Goal: Information Seeking & Learning: Learn about a topic

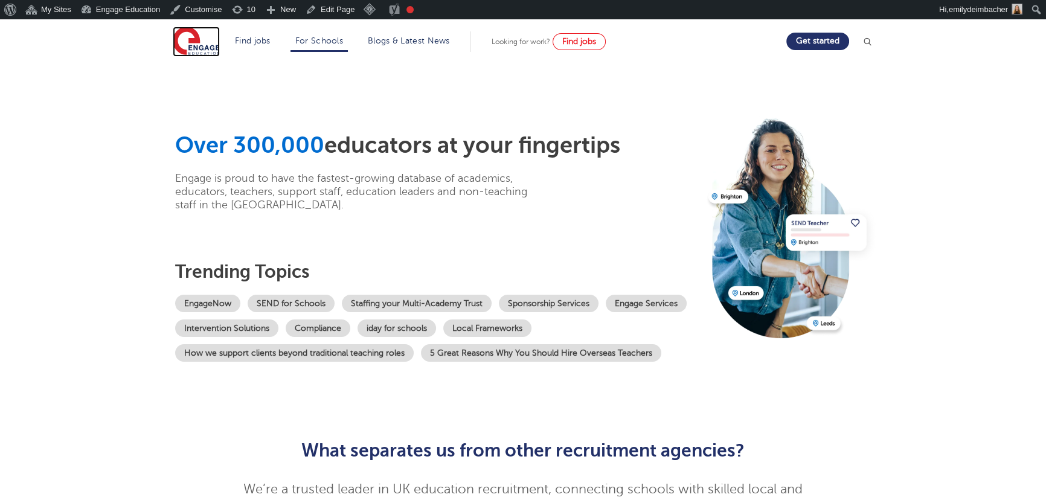
click at [199, 36] on img at bounding box center [196, 42] width 47 height 30
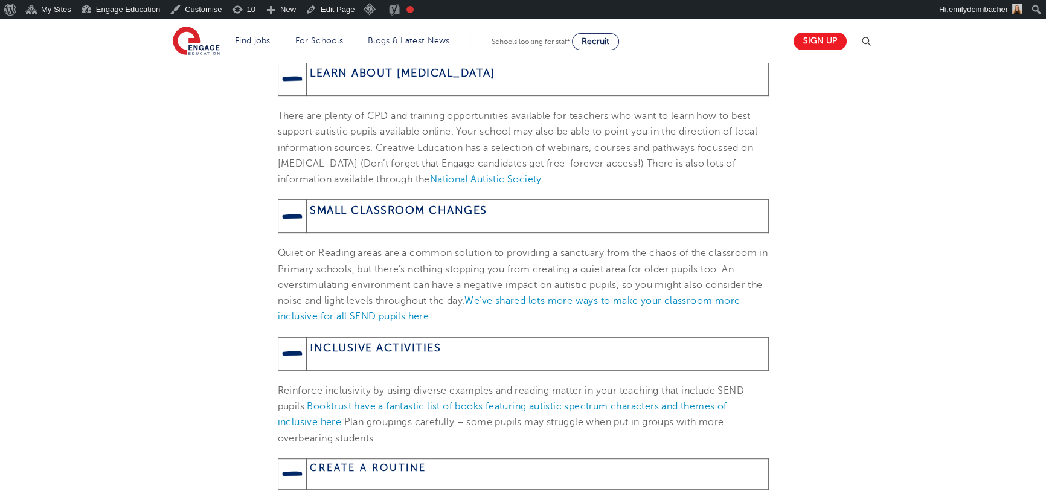
scroll to position [714, 0]
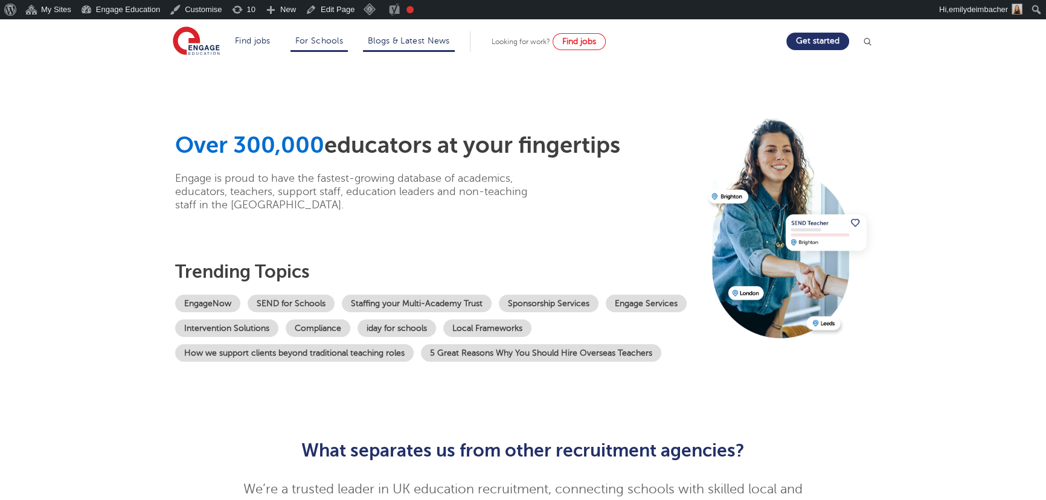
click at [448, 48] on li "Blogs & Latest News" at bounding box center [409, 41] width 92 height 21
click at [429, 42] on link "Blogs & Latest News" at bounding box center [409, 40] width 82 height 9
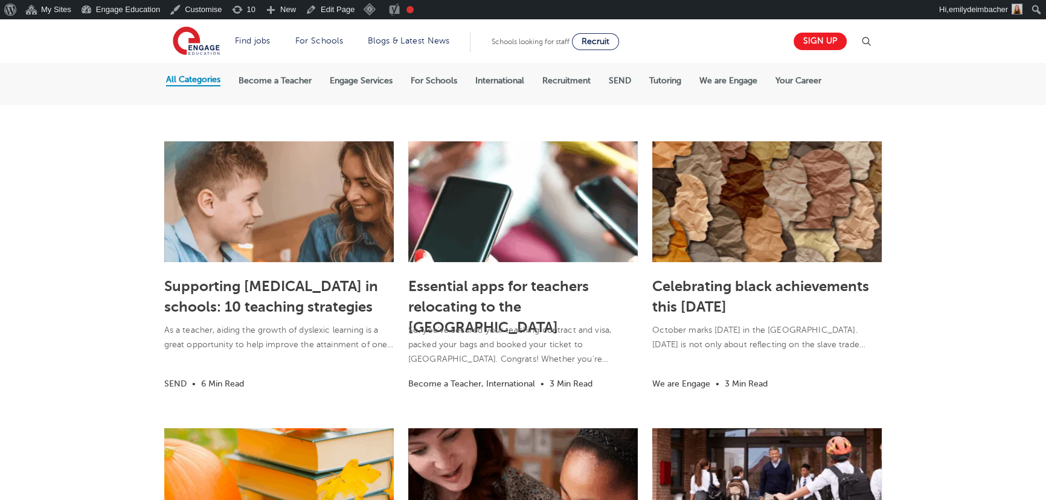
scroll to position [329, 0]
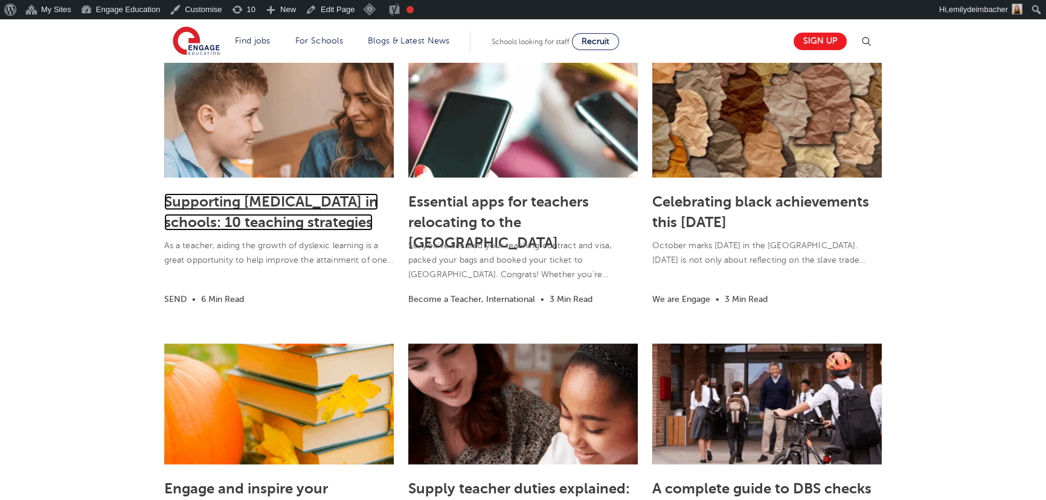
click at [269, 200] on link "Supporting dyslexia in schools: 10 teaching strategies" at bounding box center [271, 211] width 214 height 37
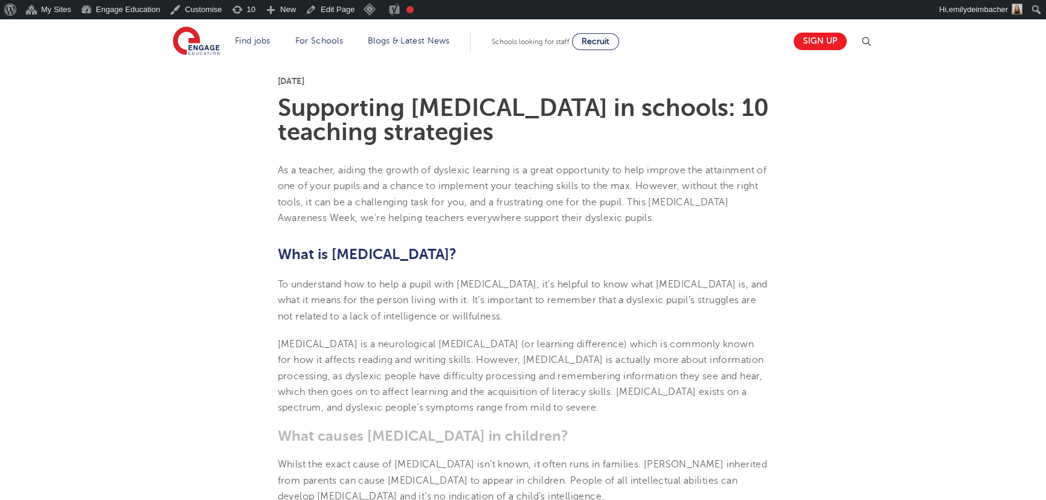
scroll to position [329, 0]
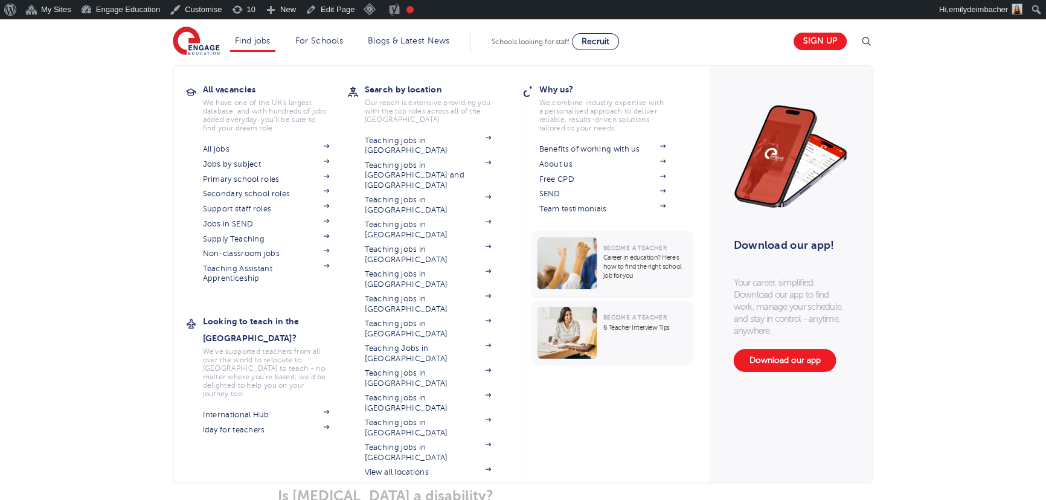
click at [264, 314] on h3 "Looking to teach in the [GEOGRAPHIC_DATA]?" at bounding box center [275, 330] width 145 height 34
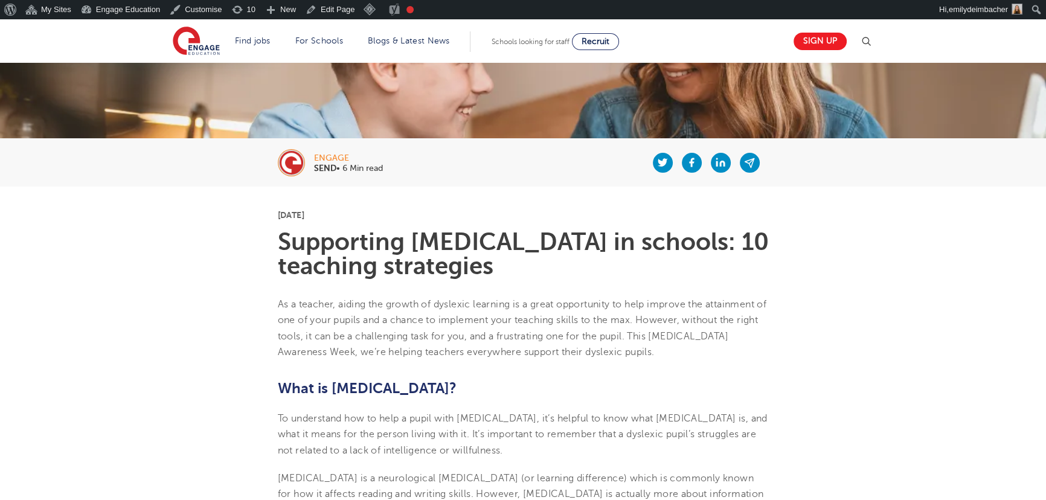
scroll to position [0, 0]
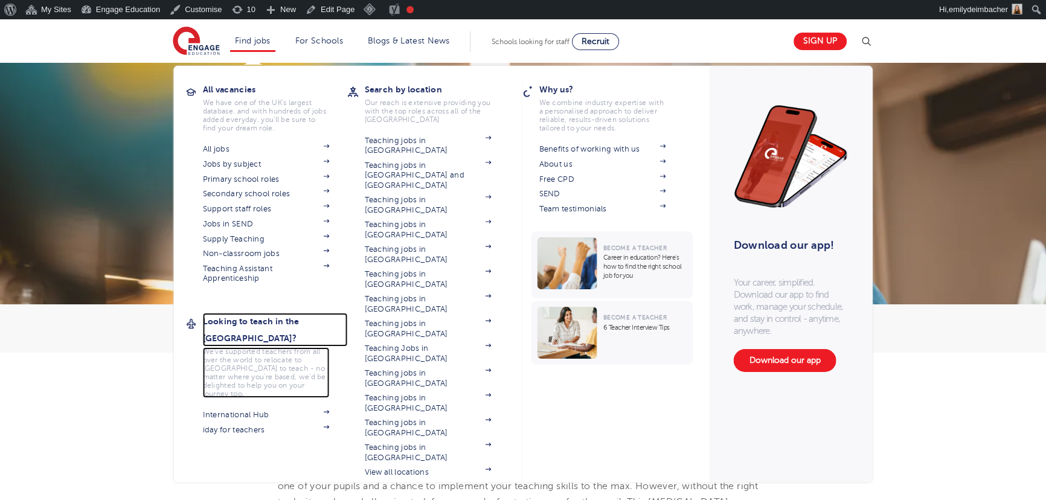
click at [263, 315] on h3 "Looking to teach in the [GEOGRAPHIC_DATA]?" at bounding box center [275, 330] width 145 height 34
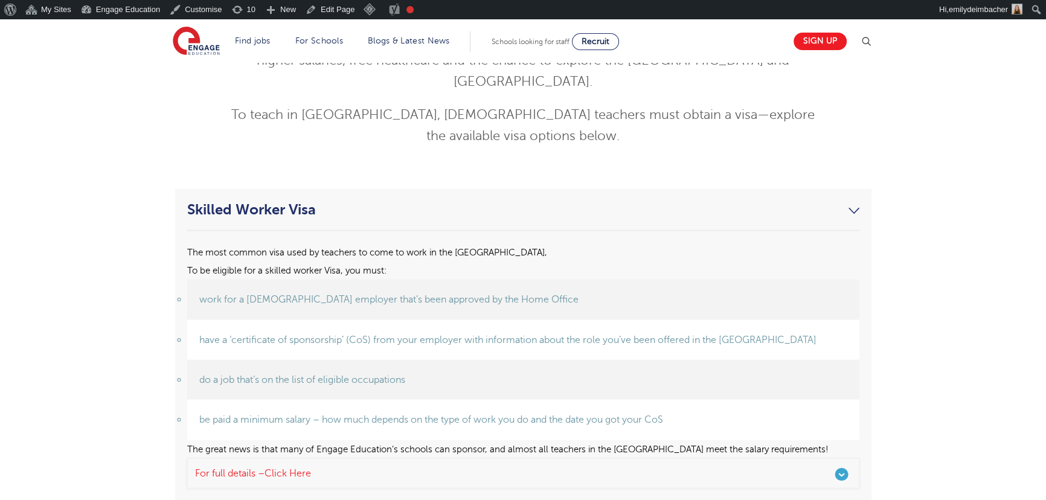
scroll to position [3021, 0]
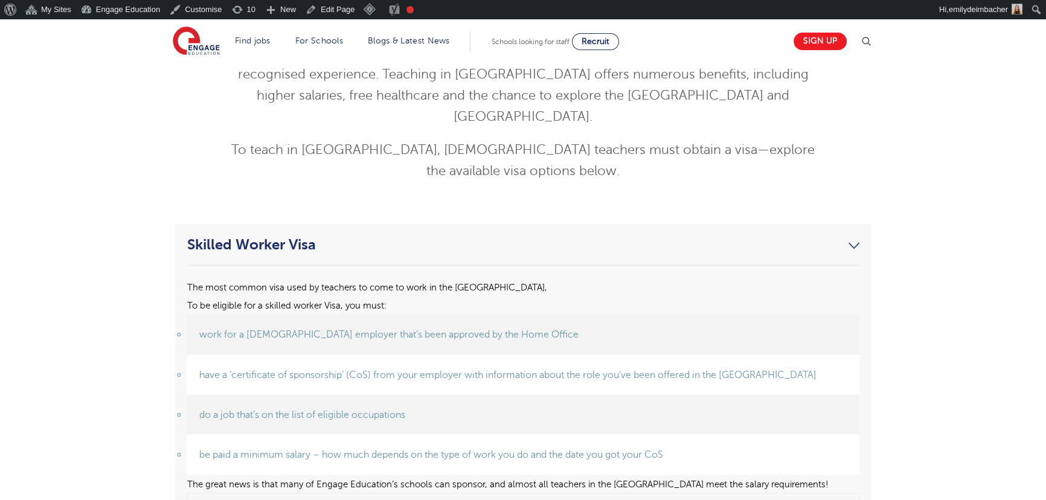
click at [852, 236] on link "Skilled Worker Visa" at bounding box center [523, 244] width 672 height 17
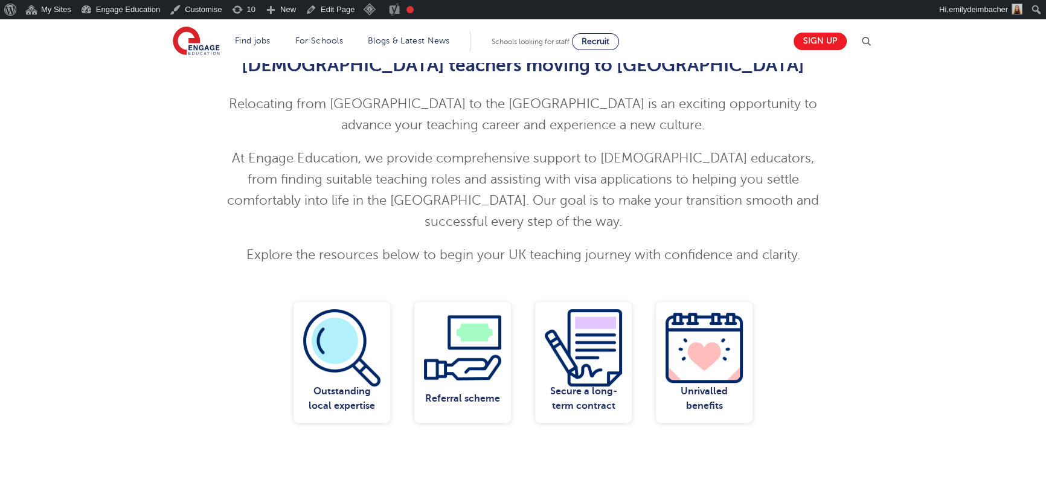
scroll to position [0, 0]
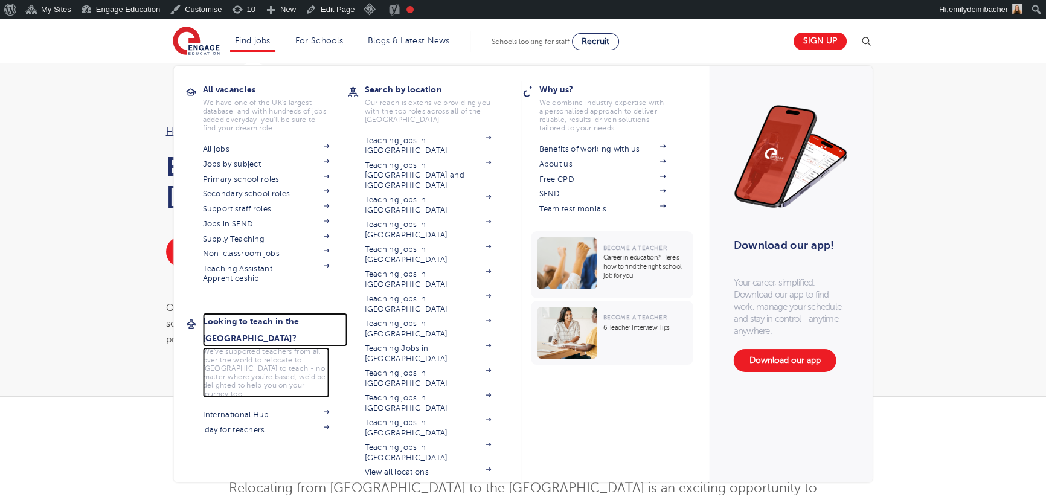
click at [251, 327] on h3 "Looking to teach in the [GEOGRAPHIC_DATA]?" at bounding box center [275, 330] width 145 height 34
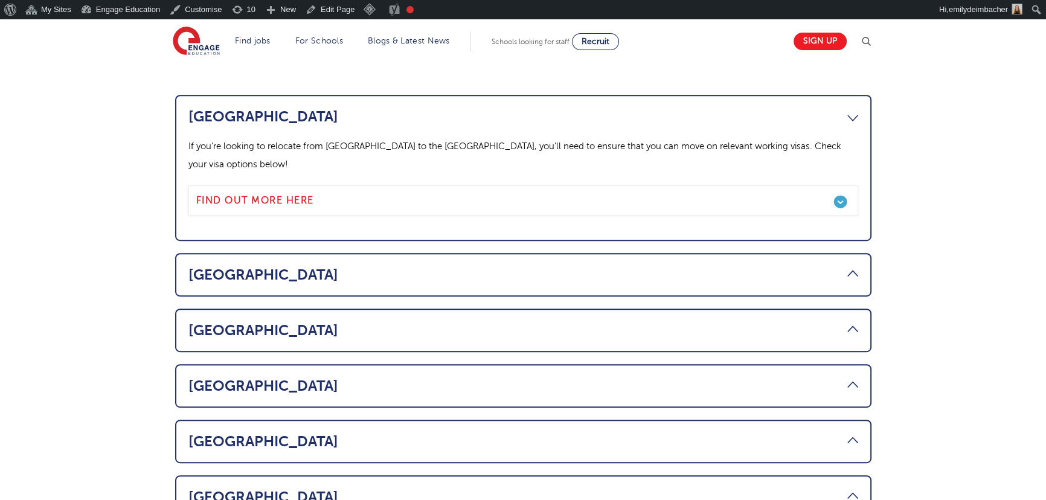
scroll to position [659, 0]
click at [292, 366] on li "[GEOGRAPHIC_DATA] Thinking about making the move from the [GEOGRAPHIC_DATA] to …" at bounding box center [523, 388] width 697 height 44
click at [216, 379] on link "[GEOGRAPHIC_DATA]" at bounding box center [524, 387] width 670 height 17
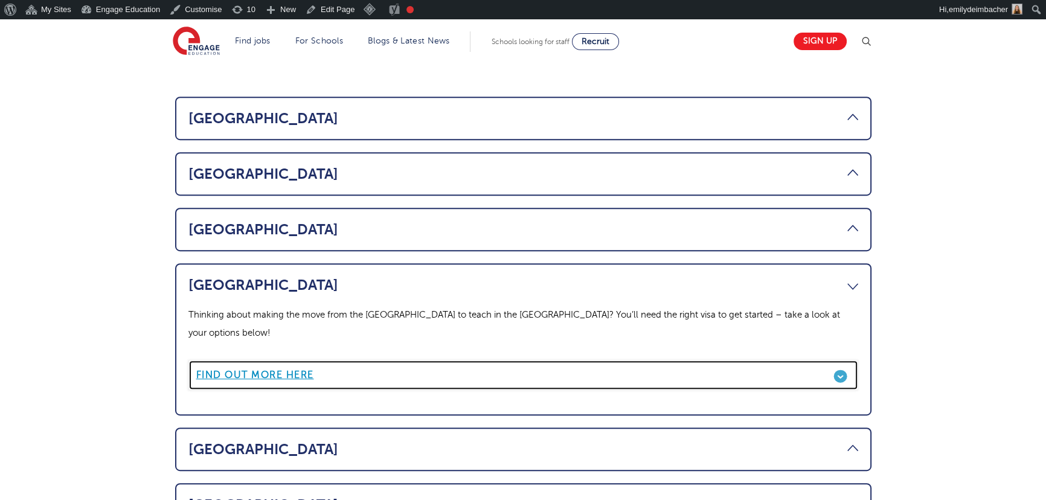
click at [258, 360] on link "Find out more here" at bounding box center [524, 375] width 670 height 30
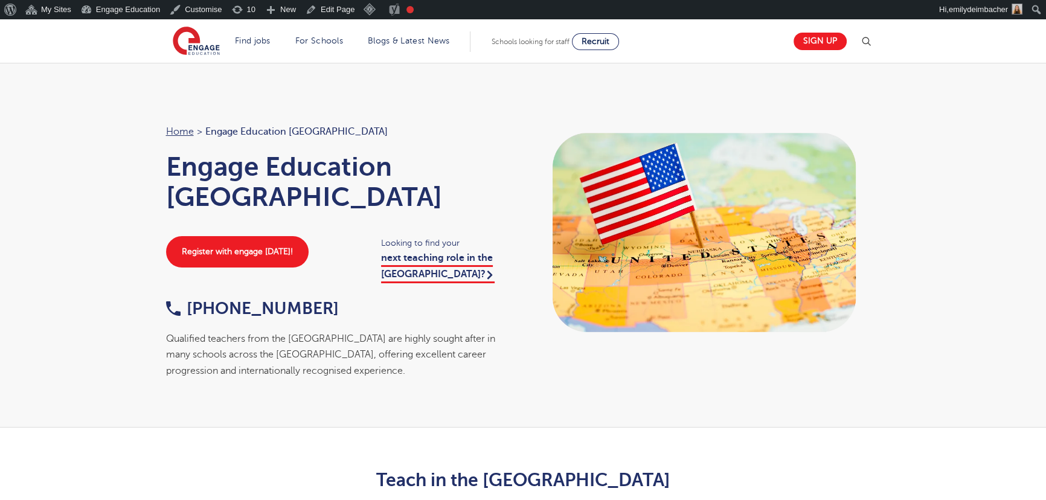
drag, startPoint x: 267, startPoint y: 283, endPoint x: 35, endPoint y: 295, distance: 232.3
click at [35, 295] on div "Home > Engage Education USA Engage Education USA Register with engage today! Lo…" at bounding box center [523, 245] width 1046 height 365
click at [408, 331] on div "Qualified teachers from the USA are highly sought after in many schools across …" at bounding box center [339, 355] width 346 height 48
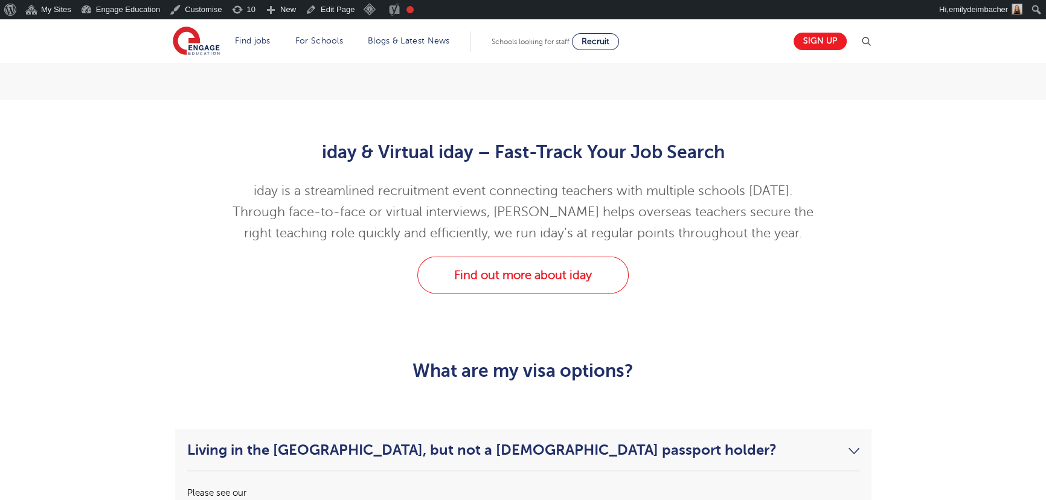
scroll to position [2856, 0]
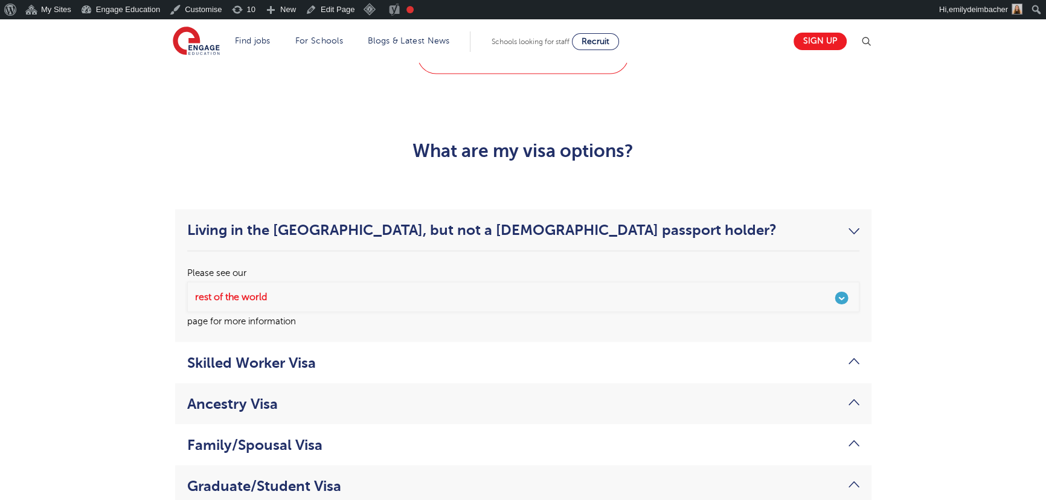
click at [857, 221] on link "Living in the USA, but not a US passport holder?" at bounding box center [523, 229] width 672 height 17
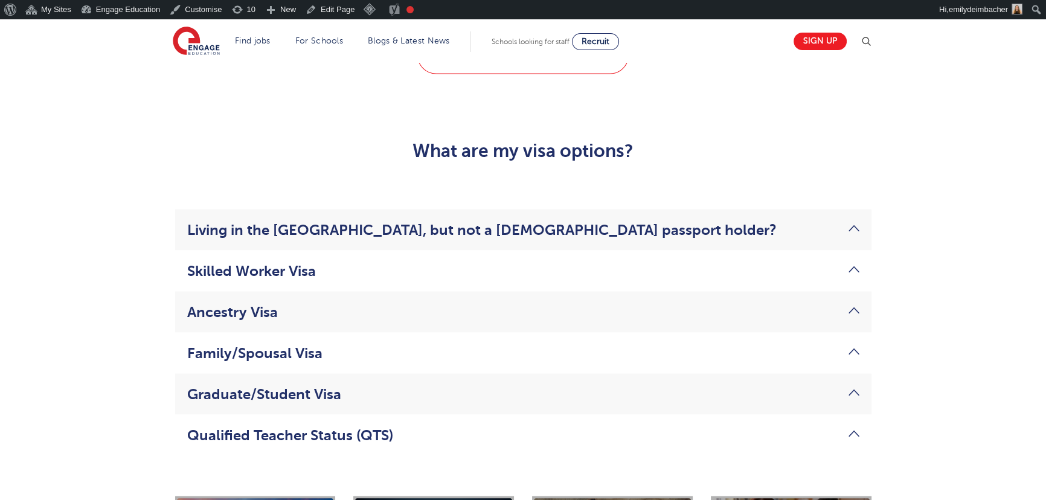
click at [230, 427] on link "Qualified Teacher Status (QTS)" at bounding box center [523, 435] width 672 height 17
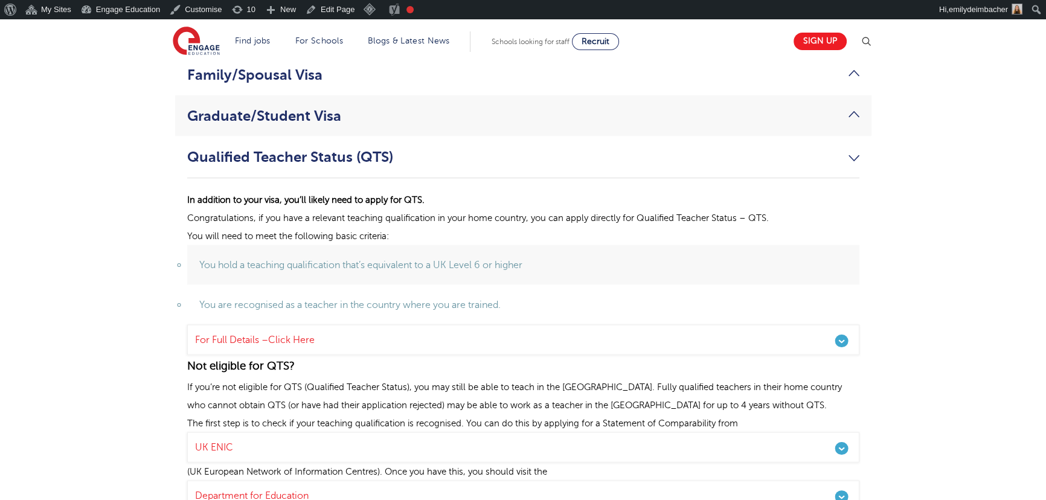
scroll to position [3130, 0]
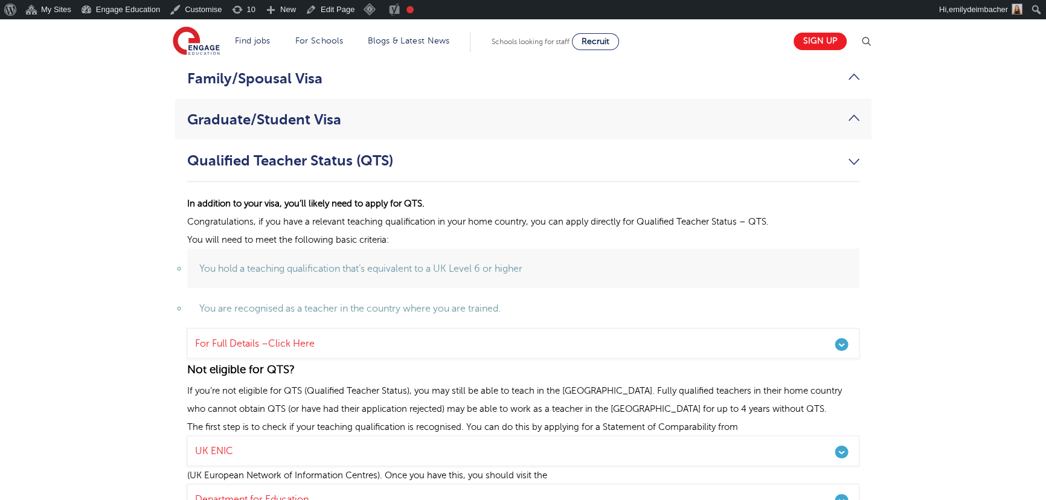
click at [853, 152] on link "Qualified Teacher Status (QTS)" at bounding box center [523, 160] width 672 height 17
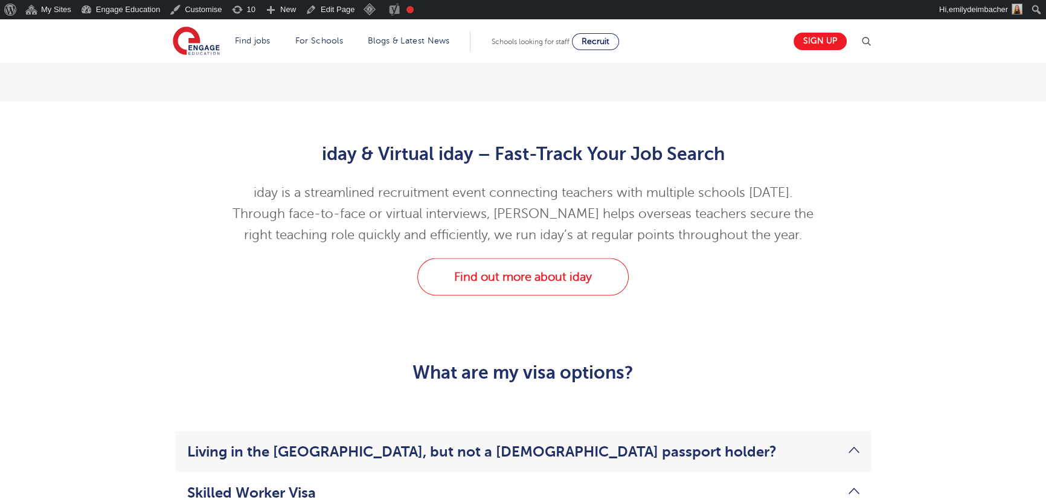
scroll to position [2636, 0]
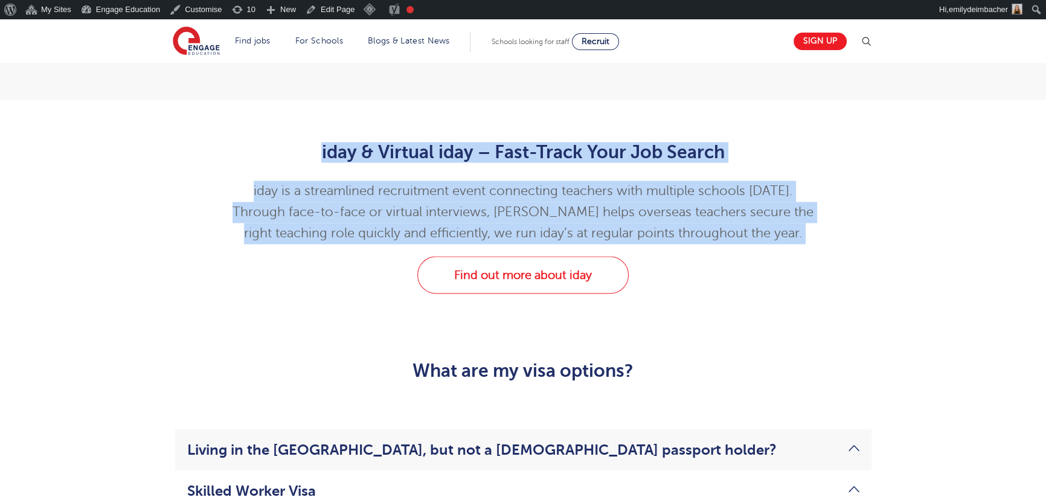
drag, startPoint x: 623, startPoint y: 189, endPoint x: 695, endPoint y: 271, distance: 109.6
click at [692, 256] on div "Find out more about iday" at bounding box center [523, 274] width 733 height 37
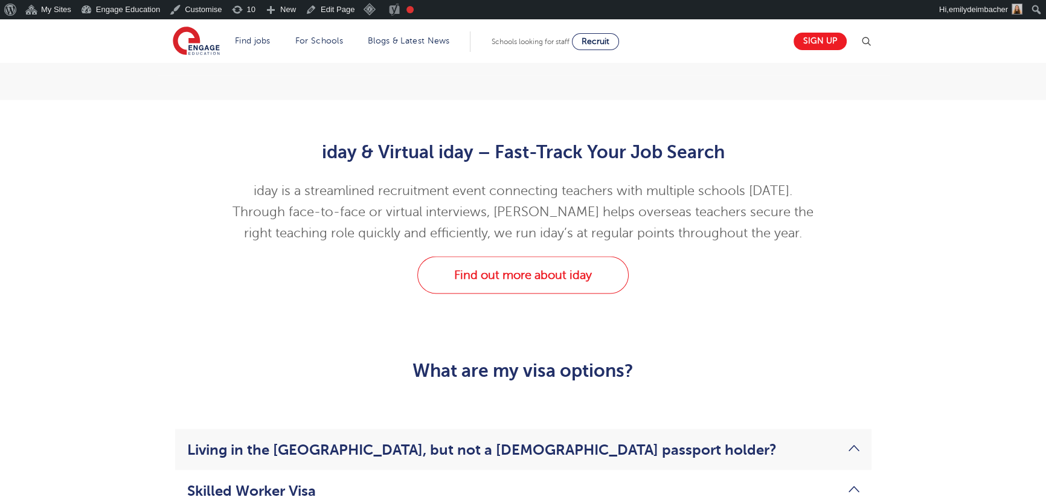
click at [562, 184] on span "iday is a streamlined recruitment event connecting teachers with multiple schoo…" at bounding box center [523, 212] width 581 height 57
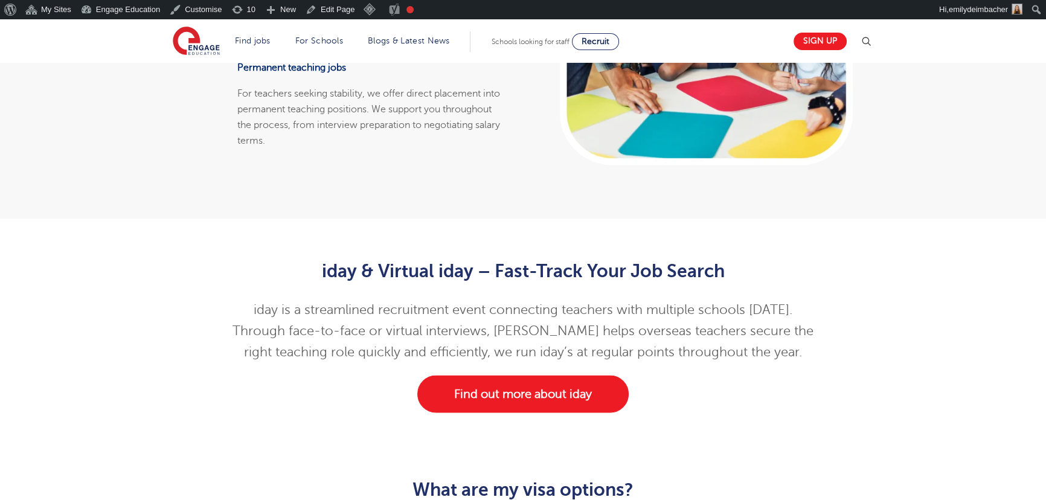
scroll to position [2526, 0]
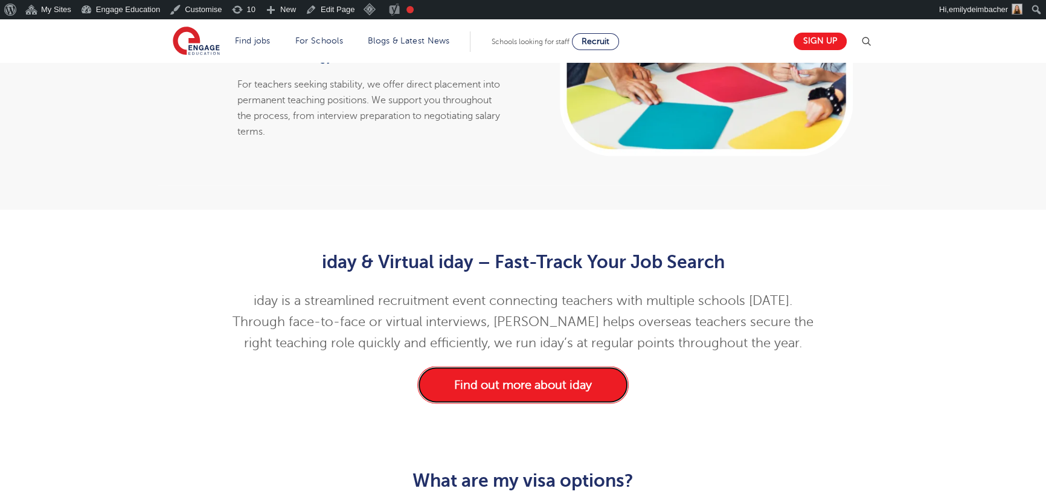
click at [520, 366] on link "Find out more about iday" at bounding box center [522, 384] width 211 height 37
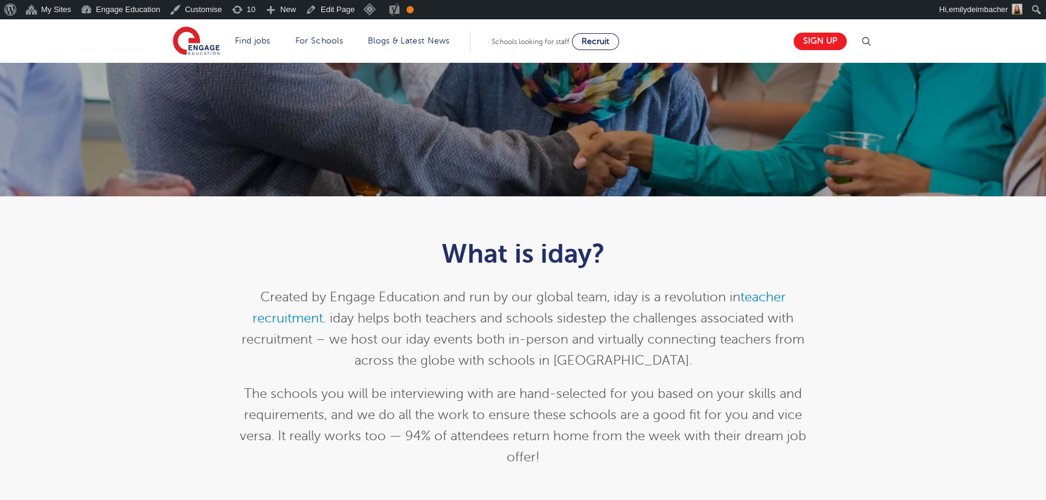
scroll to position [109, 0]
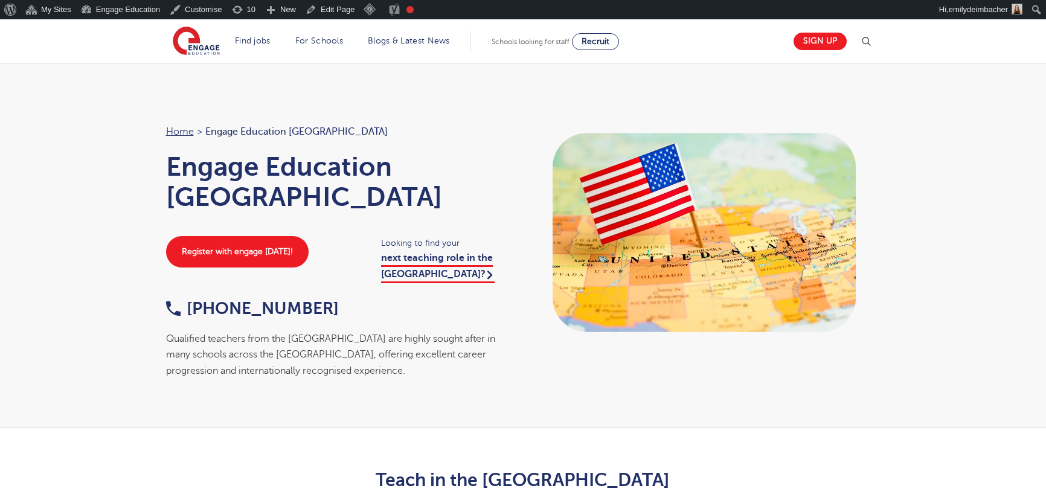
scroll to position [2526, 0]
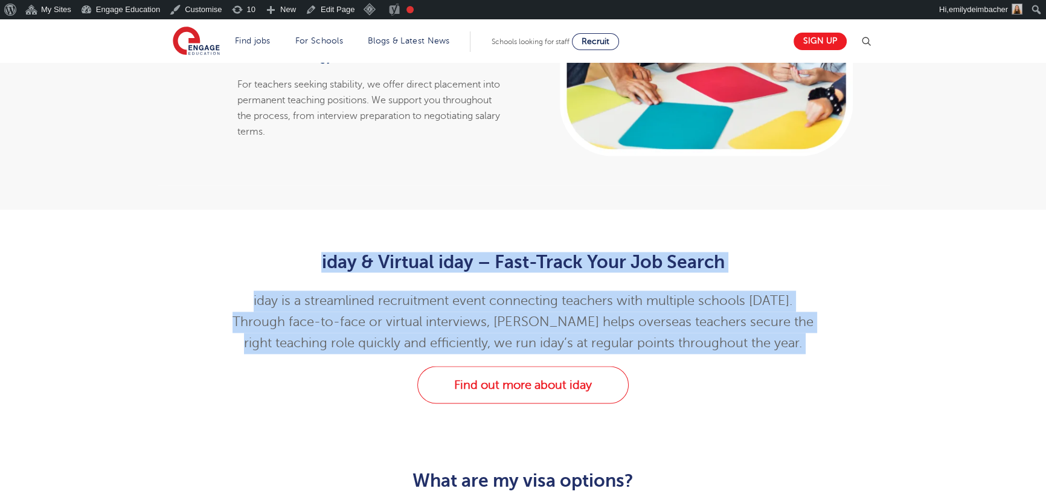
drag, startPoint x: 320, startPoint y: 230, endPoint x: 595, endPoint y: 286, distance: 280.6
click at [587, 294] on span "iday is a streamlined recruitment event connecting teachers with multiple schoo…" at bounding box center [523, 322] width 581 height 57
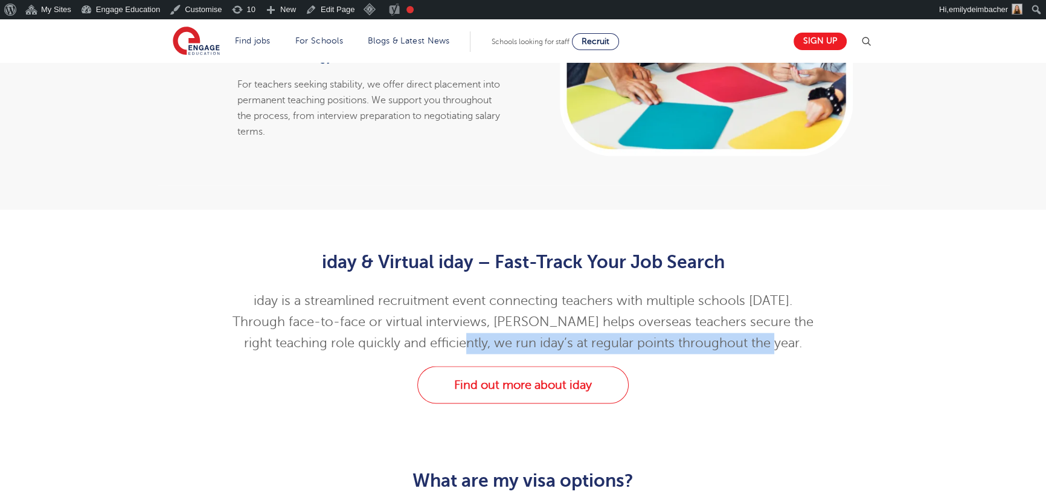
drag, startPoint x: 448, startPoint y: 307, endPoint x: 790, endPoint y: 315, distance: 342.1
click at [790, 315] on p "iday is a streamlined recruitment event connecting teachers with multiple schoo…" at bounding box center [523, 322] width 593 height 63
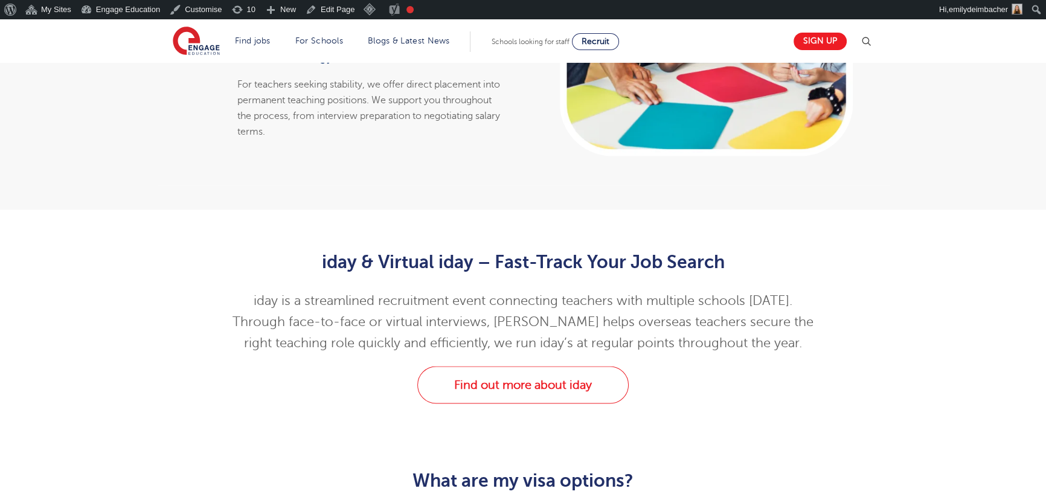
click at [402, 318] on p "iday is a streamlined recruitment event connecting teachers with multiple schoo…" at bounding box center [523, 322] width 593 height 63
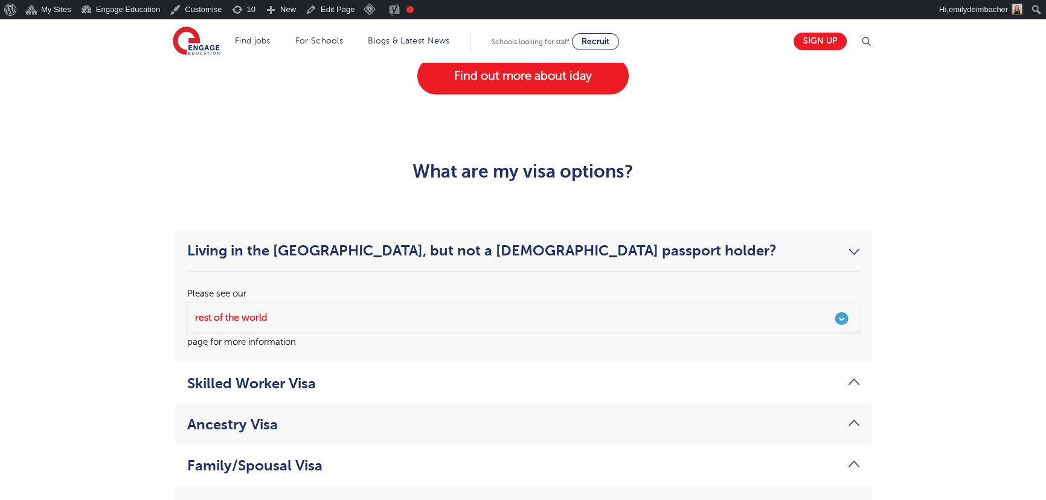
scroll to position [2856, 0]
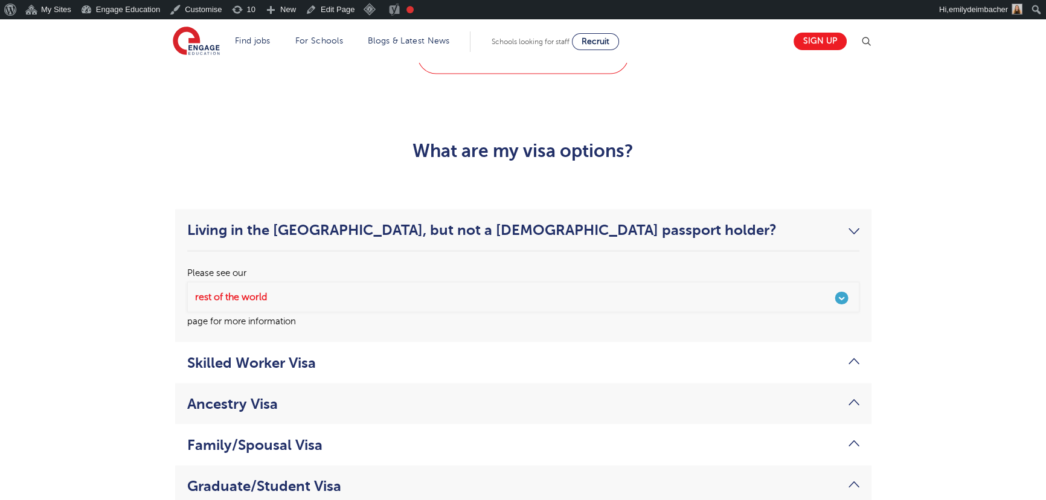
click at [489, 221] on link "Living in the USA, but not a US passport holder?" at bounding box center [523, 229] width 672 height 17
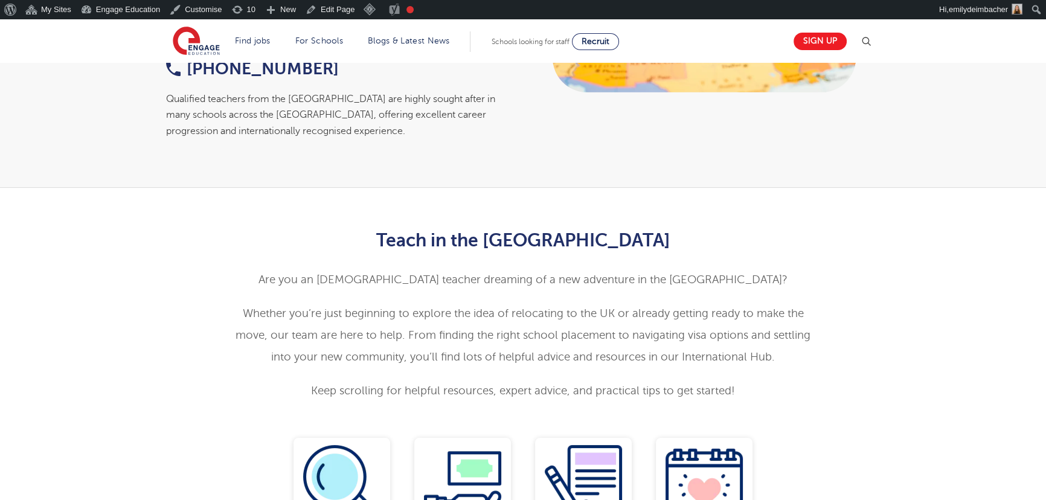
scroll to position [164, 0]
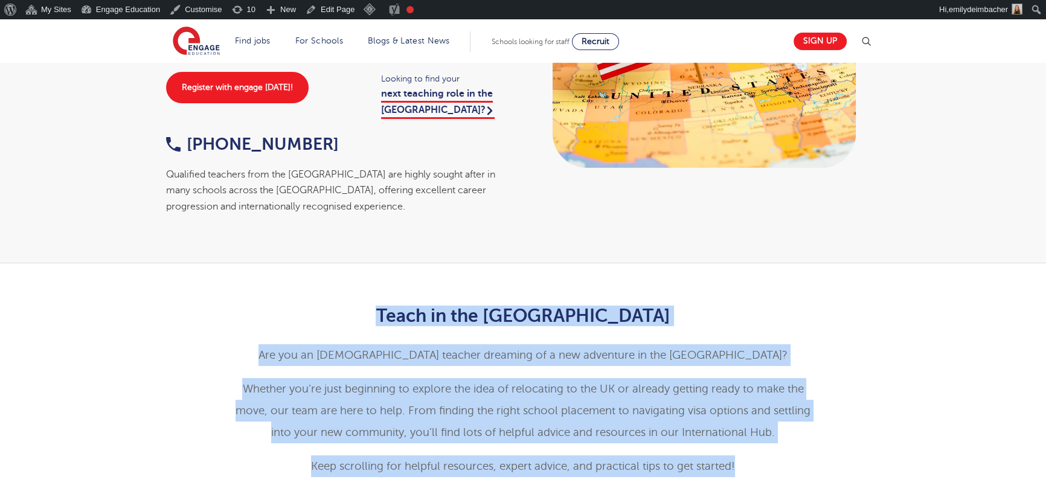
drag, startPoint x: 665, startPoint y: 387, endPoint x: 755, endPoint y: 415, distance: 93.8
click at [755, 415] on div "Teach in the UK Are you an American teacher dreaming of a new adventure in the …" at bounding box center [523, 392] width 593 height 172
click at [542, 383] on span "Whether you’re just beginning to explore the idea of relocating to the UK or al…" at bounding box center [523, 411] width 575 height 56
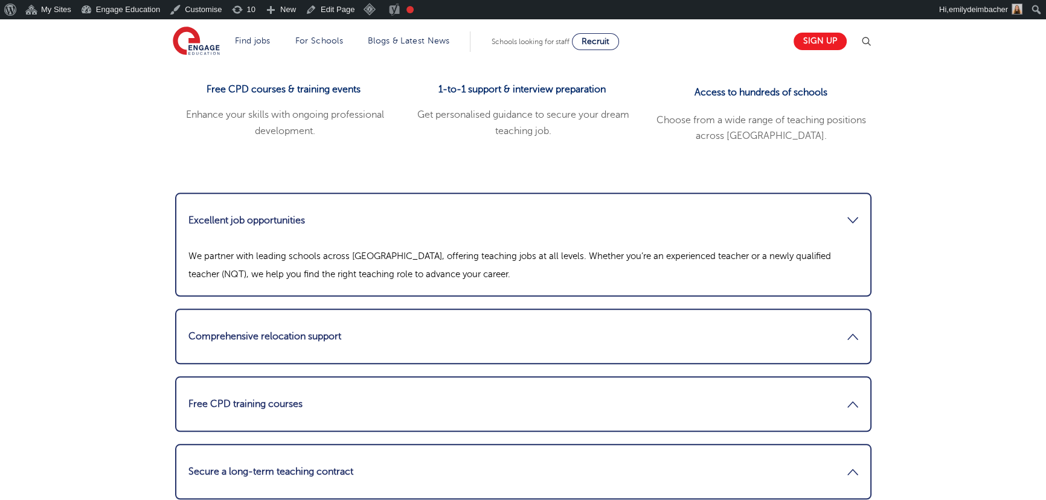
scroll to position [1538, 0]
click at [358, 204] on link "Excellent job opportunities" at bounding box center [524, 218] width 670 height 29
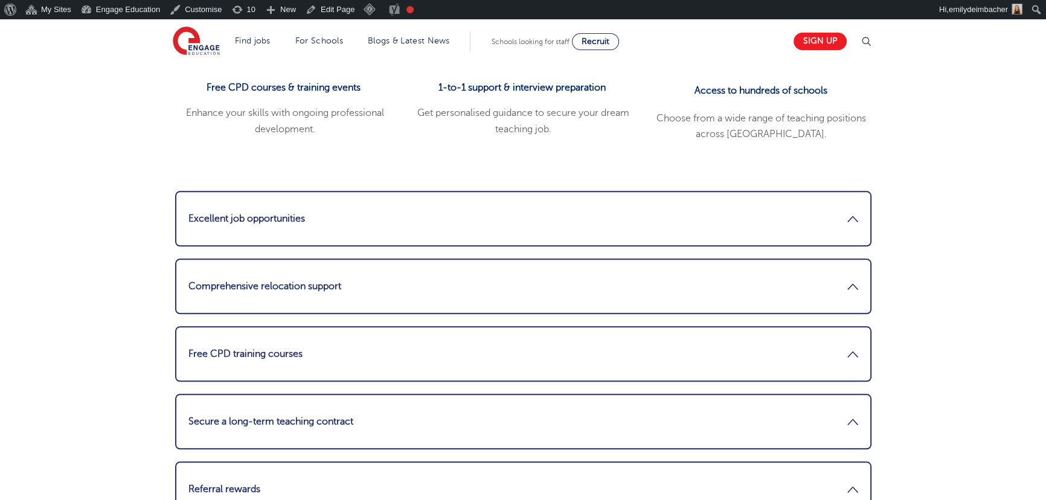
click at [254, 272] on link "Comprehensive relocation support" at bounding box center [524, 286] width 670 height 29
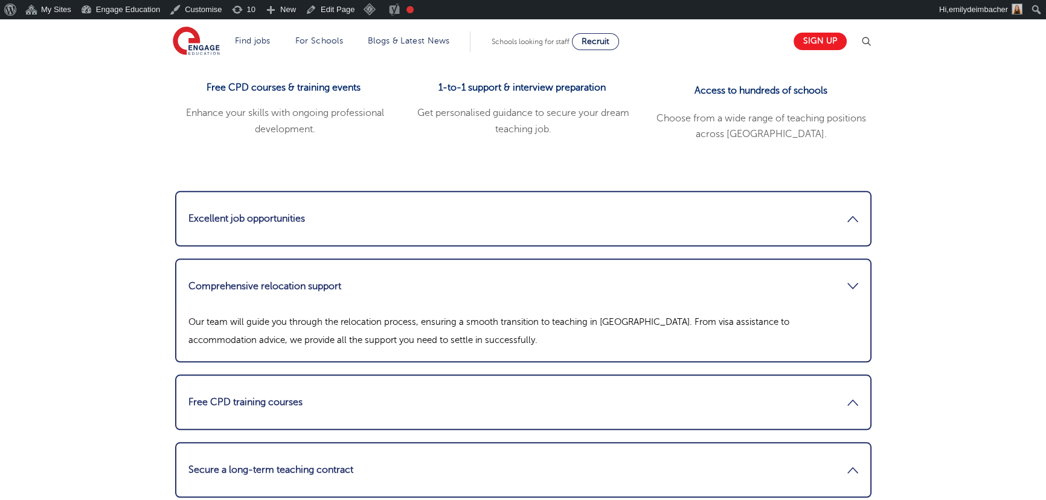
click at [269, 272] on link "Comprehensive relocation support" at bounding box center [524, 286] width 670 height 29
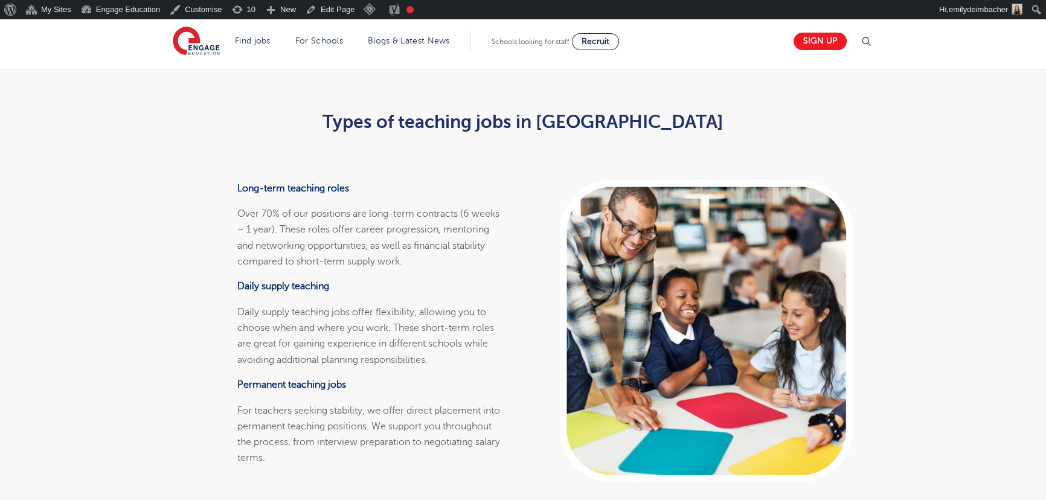
scroll to position [2142, 0]
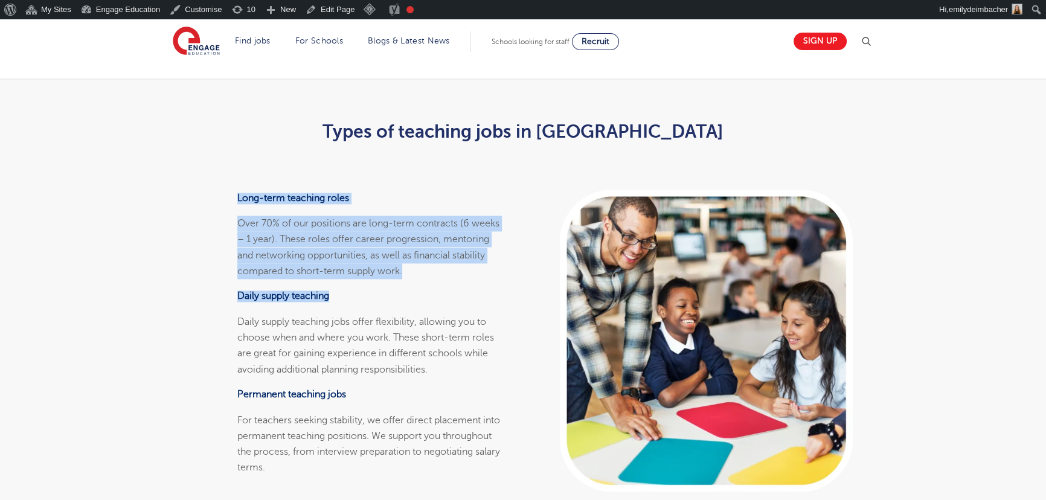
drag, startPoint x: 224, startPoint y: 161, endPoint x: 416, endPoint y: 248, distance: 210.1
click at [416, 248] on div "Long-term teaching roles Over 70% of our positions are long-term contracts (6 w…" at bounding box center [340, 340] width 367 height 361
click at [416, 248] on div "Long-term teaching roles Over 70% of our positions are long-term contracts (6 w…" at bounding box center [372, 334] width 270 height 283
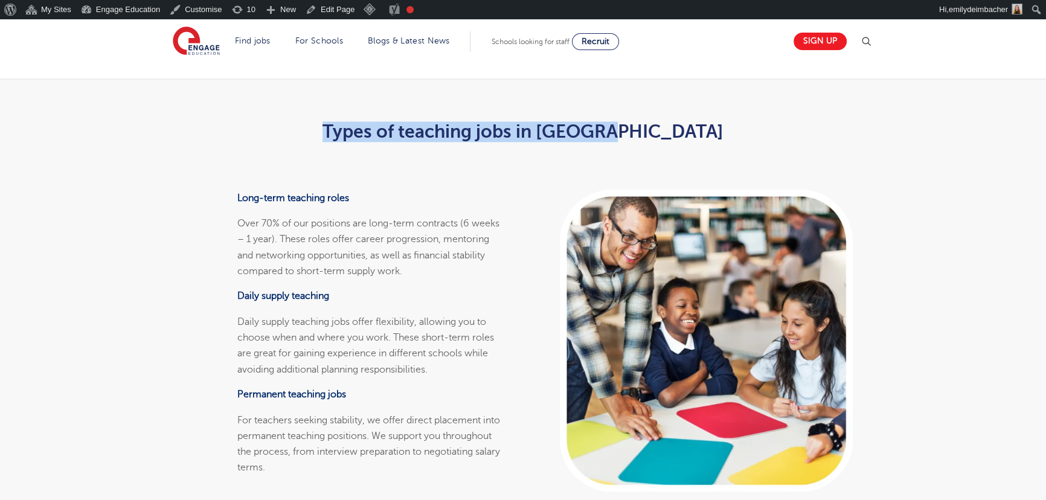
drag, startPoint x: 714, startPoint y: 91, endPoint x: 727, endPoint y: 95, distance: 13.9
click at [727, 121] on h2 "Types of teaching jobs in England" at bounding box center [523, 131] width 593 height 21
click at [644, 112] on div "Types of teaching jobs in England" at bounding box center [523, 131] width 611 height 57
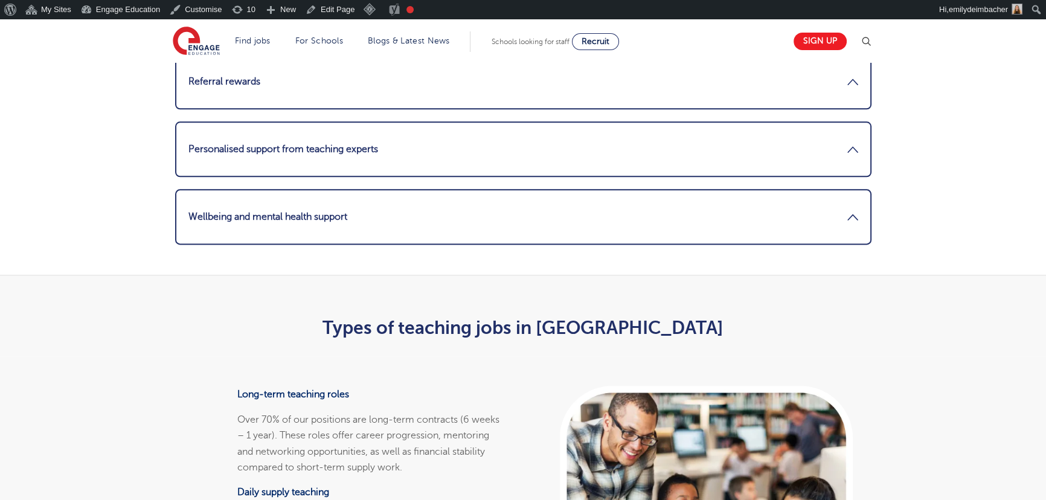
scroll to position [1977, 0]
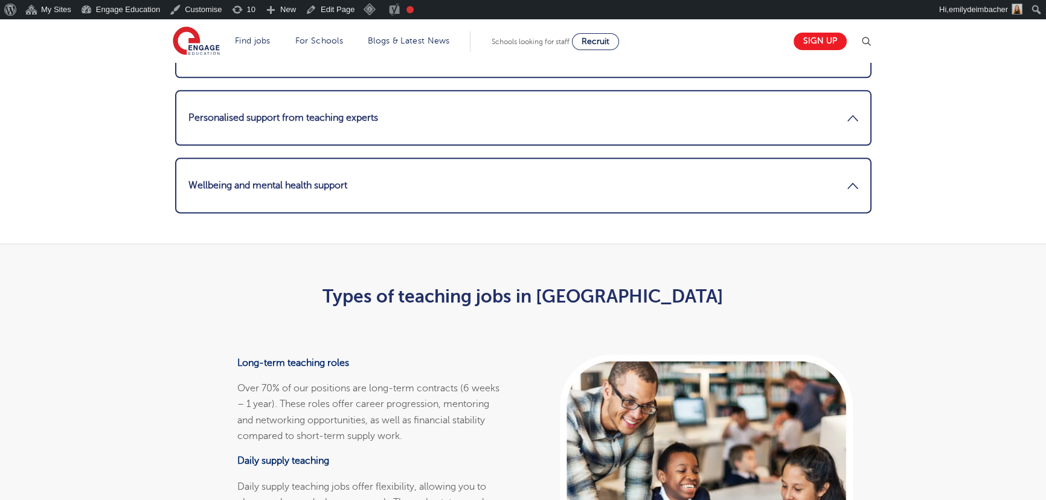
click at [211, 325] on div "Long-term teaching roles Over 70% of our positions are long-term contracts (6 w…" at bounding box center [340, 505] width 367 height 361
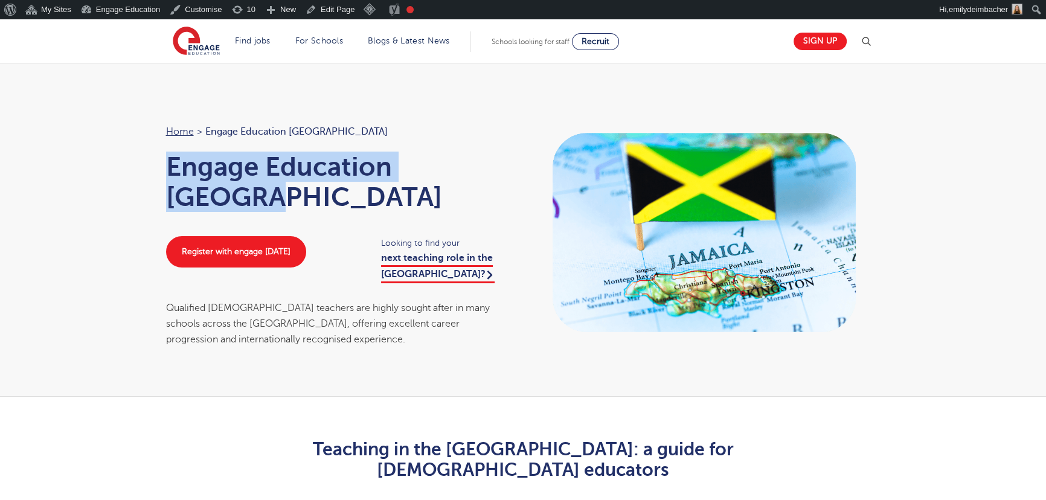
drag, startPoint x: 413, startPoint y: 167, endPoint x: 507, endPoint y: 167, distance: 93.6
click at [507, 167] on h1 "Engage Education [GEOGRAPHIC_DATA]" at bounding box center [339, 182] width 346 height 60
click at [470, 172] on h1 "Engage Education Jamaica" at bounding box center [339, 182] width 346 height 60
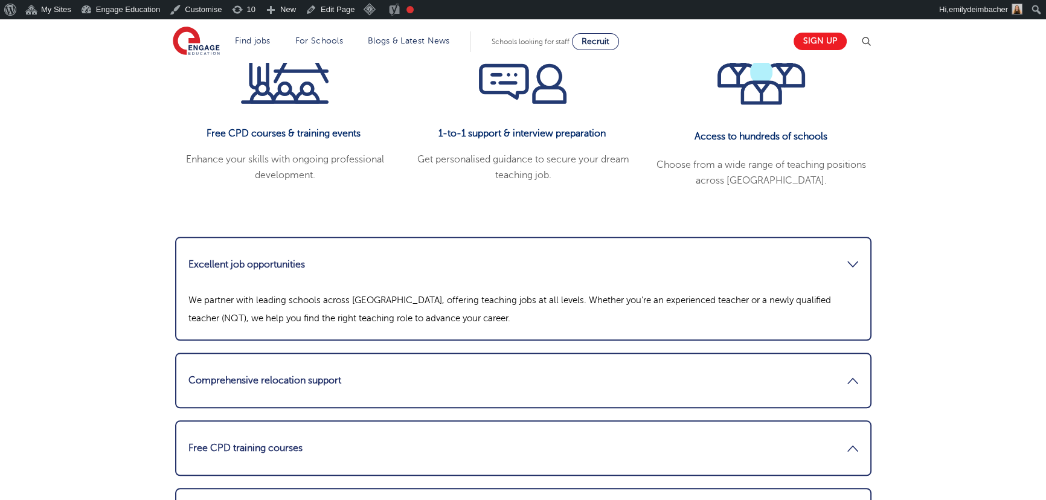
scroll to position [1538, 0]
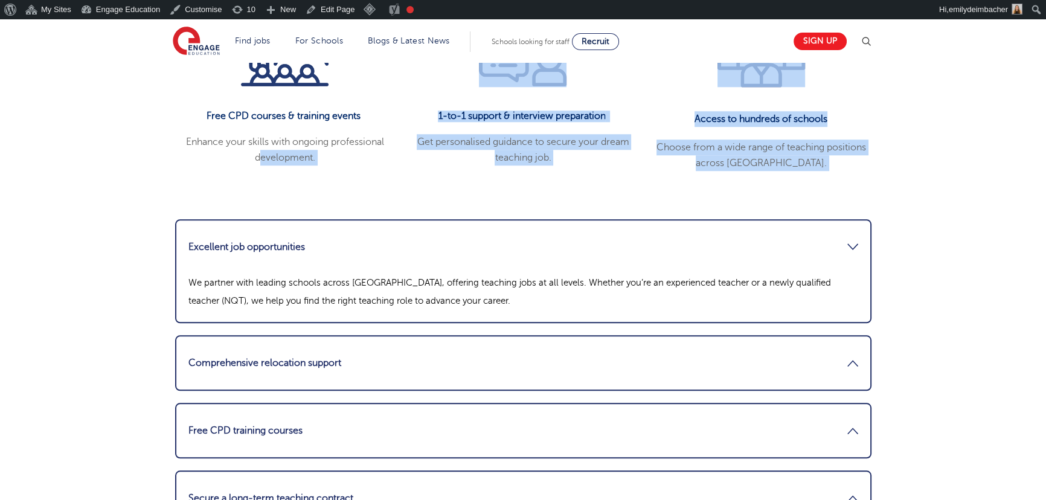
drag, startPoint x: 166, startPoint y: 143, endPoint x: 875, endPoint y: 184, distance: 710.5
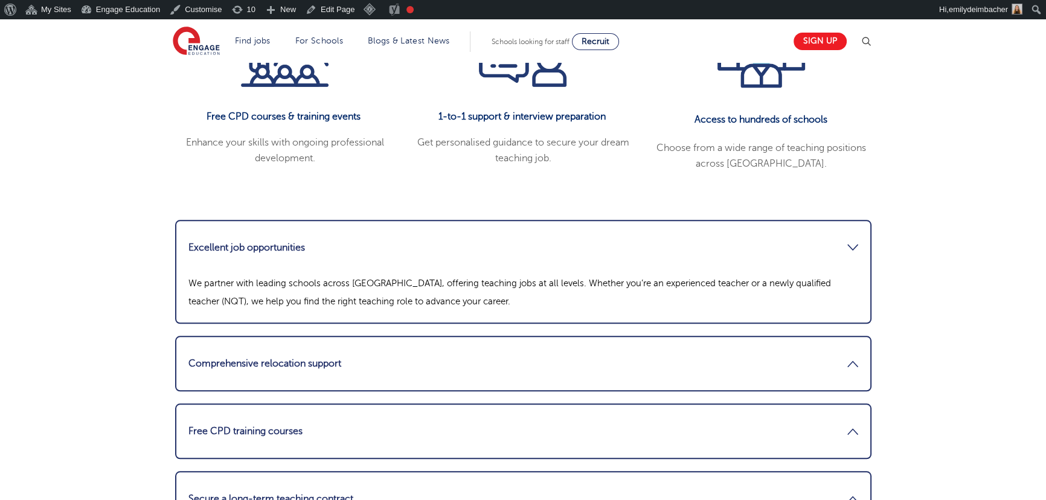
scroll to position [1483, 0]
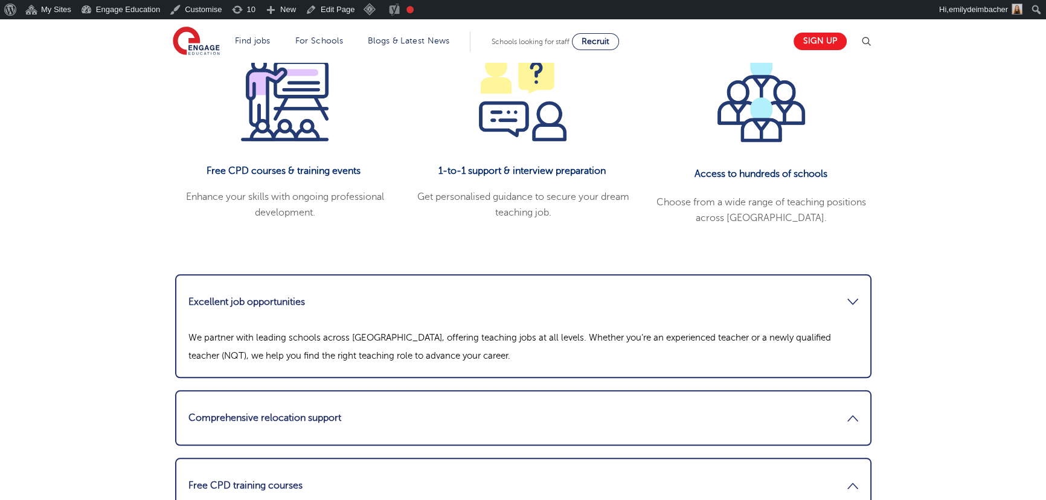
drag, startPoint x: 856, startPoint y: 277, endPoint x: 844, endPoint y: 279, distance: 11.7
click at [856, 288] on link "Excellent job opportunities" at bounding box center [524, 302] width 670 height 29
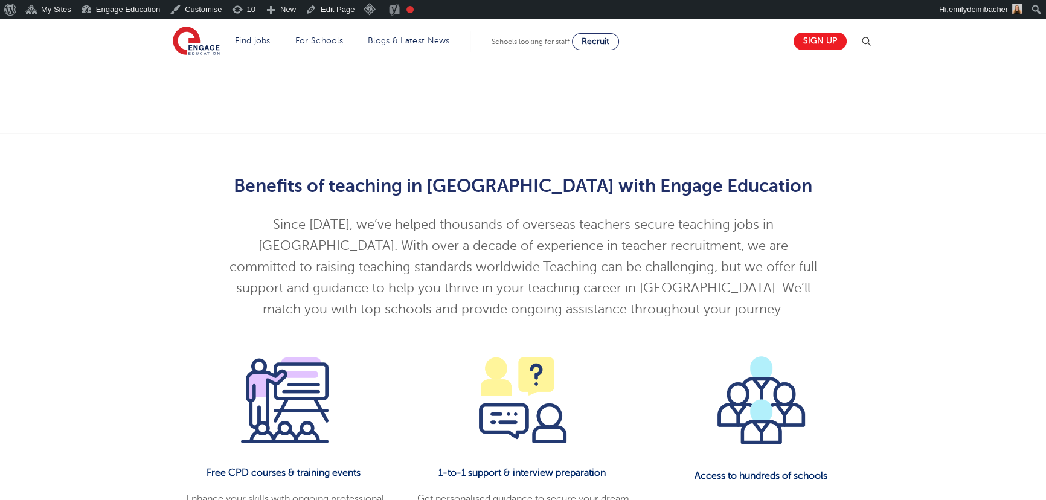
scroll to position [1208, 0]
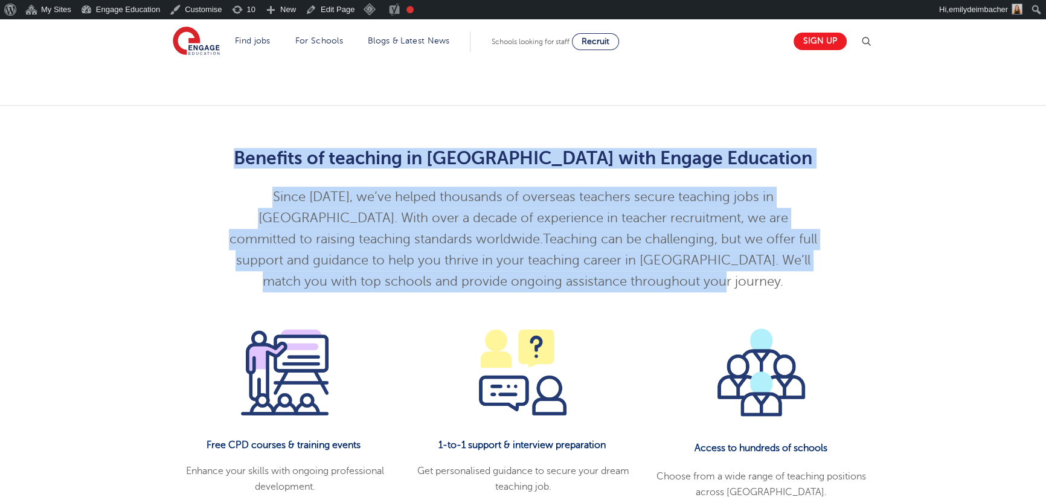
drag, startPoint x: 327, startPoint y: 145, endPoint x: 735, endPoint y: 259, distance: 423.5
click at [735, 259] on div "Benefits of teaching in England with Engage Education Since 2008, we’ve helped …" at bounding box center [523, 217] width 611 height 175
click at [634, 232] on span "Teaching can be challenging, but we offer full support and guidance to help you…" at bounding box center [526, 260] width 581 height 57
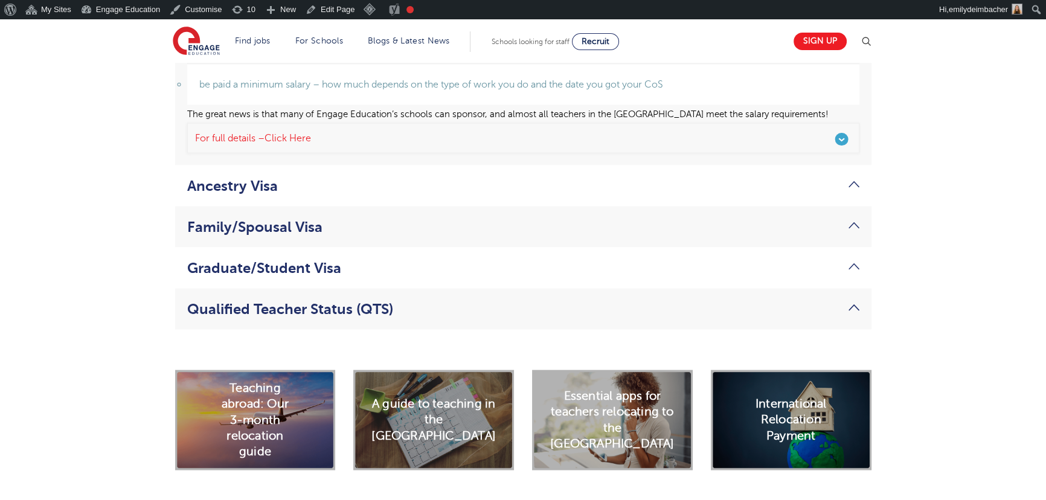
scroll to position [3350, 0]
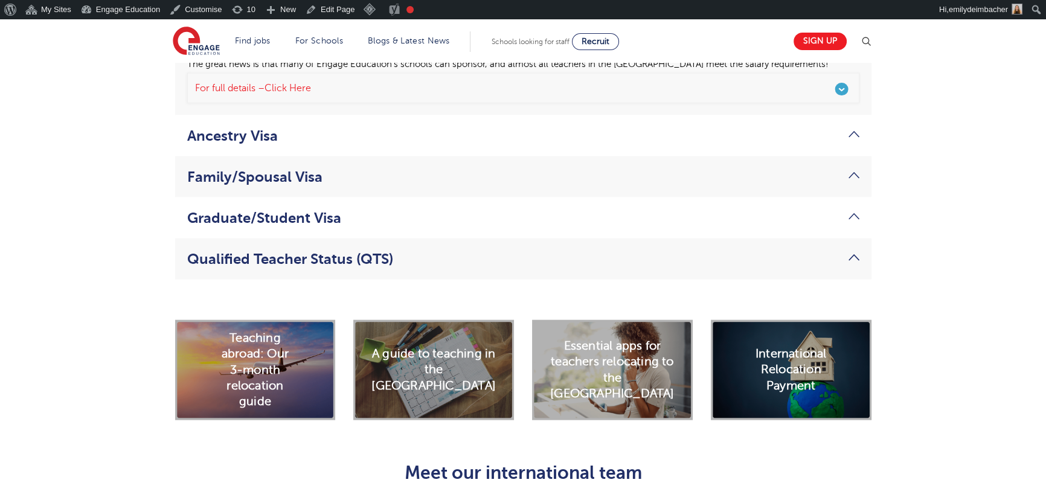
click at [495, 251] on link "Qualified Teacher Status (QTS)" at bounding box center [523, 259] width 672 height 17
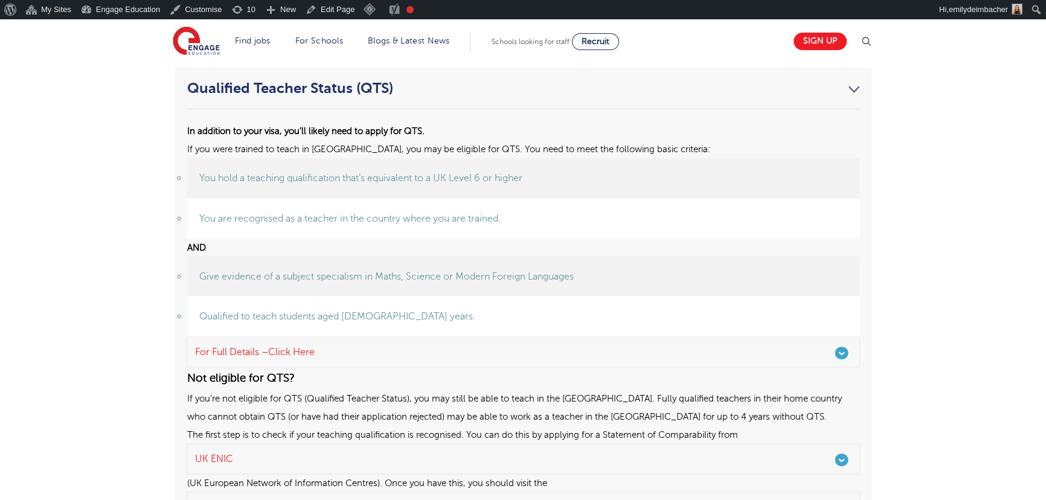
scroll to position [3240, 0]
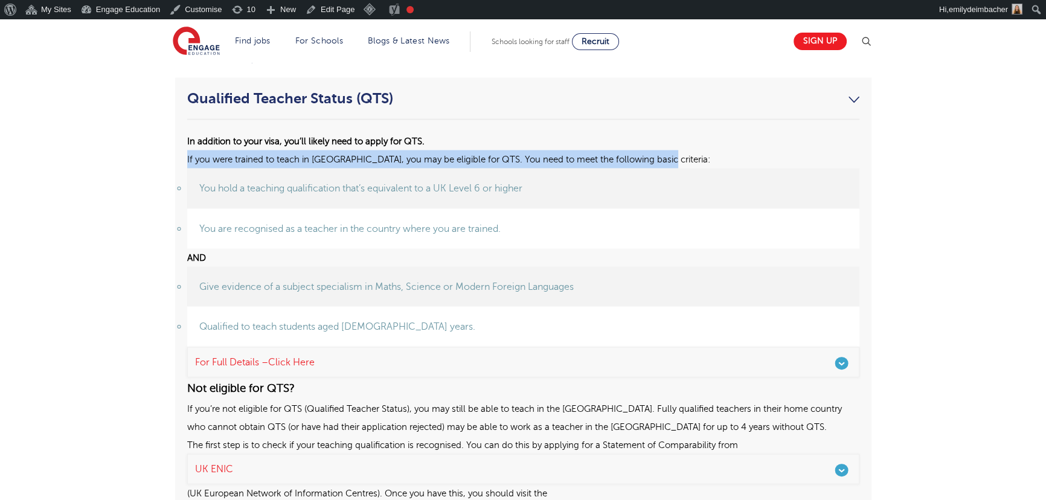
drag, startPoint x: 187, startPoint y: 106, endPoint x: 732, endPoint y: 106, distance: 545.6
click at [732, 150] on p "If you were trained to teach in Jamaica, you may be eligible for QTS. You need …" at bounding box center [523, 159] width 672 height 18
click at [492, 150] on p "If you were trained to teach in Jamaica, you may be eligible for QTS. You need …" at bounding box center [523, 159] width 672 height 18
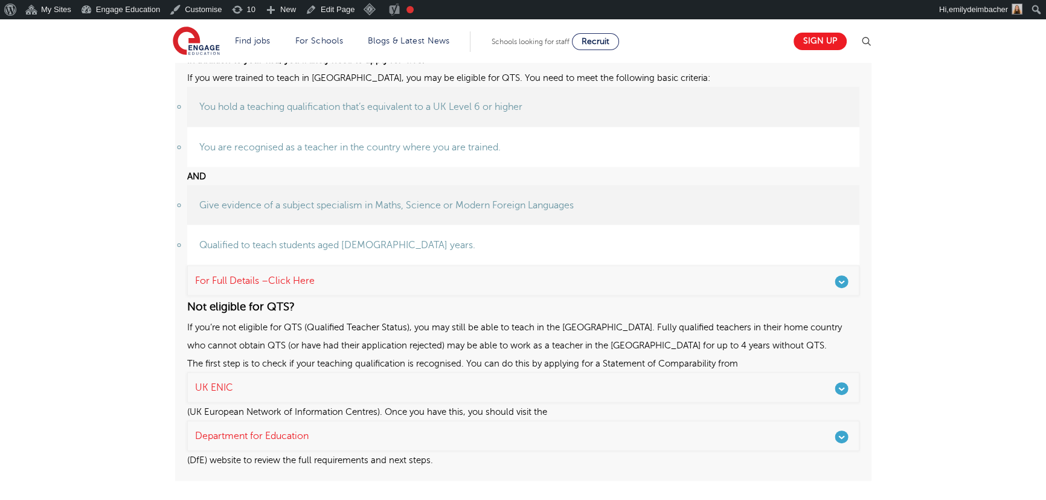
scroll to position [3350, 0]
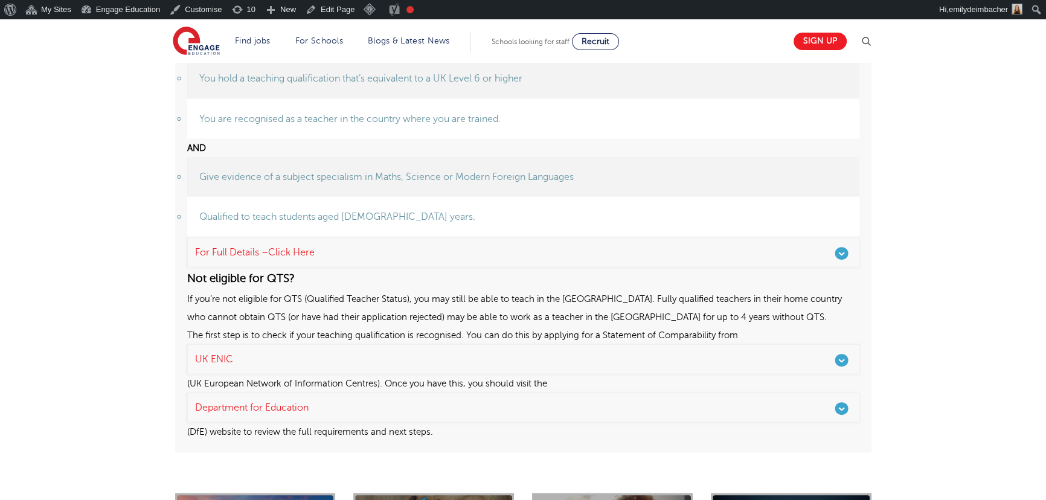
drag, startPoint x: 181, startPoint y: 230, endPoint x: 602, endPoint y: 335, distance: 433.6
click at [730, 369] on li "Qualified Teacher Status (QTS) In addition to your visa, you’ll likely need to …" at bounding box center [523, 210] width 697 height 485
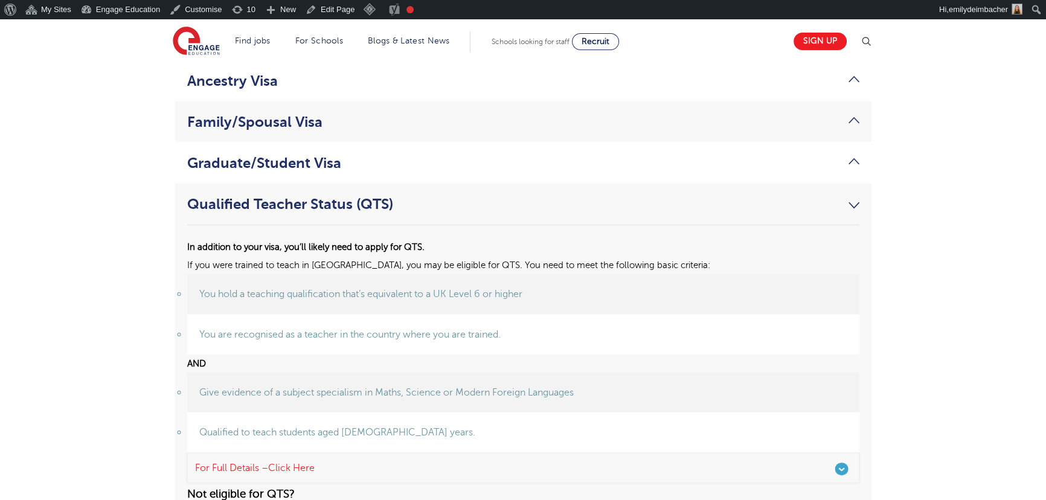
scroll to position [3130, 0]
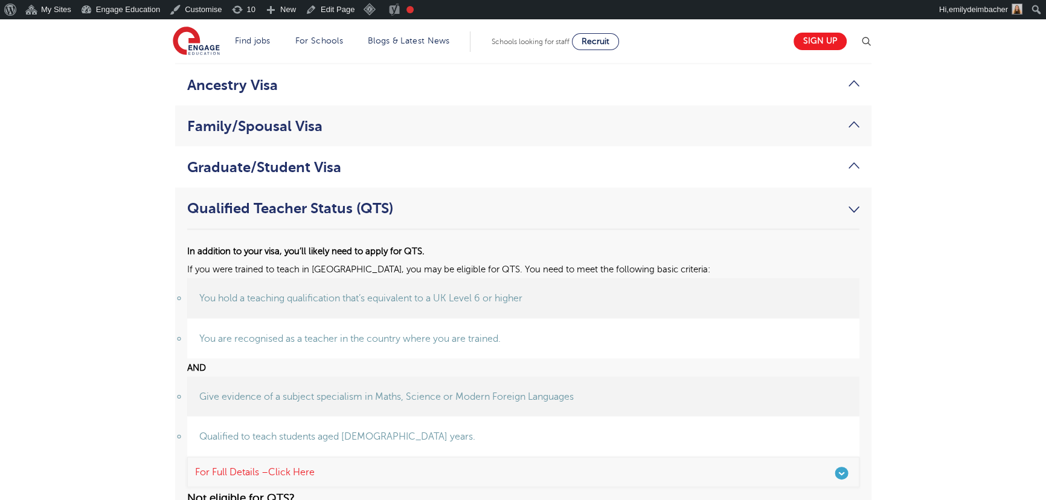
click at [851, 200] on link "Qualified Teacher Status (QTS)" at bounding box center [523, 208] width 672 height 17
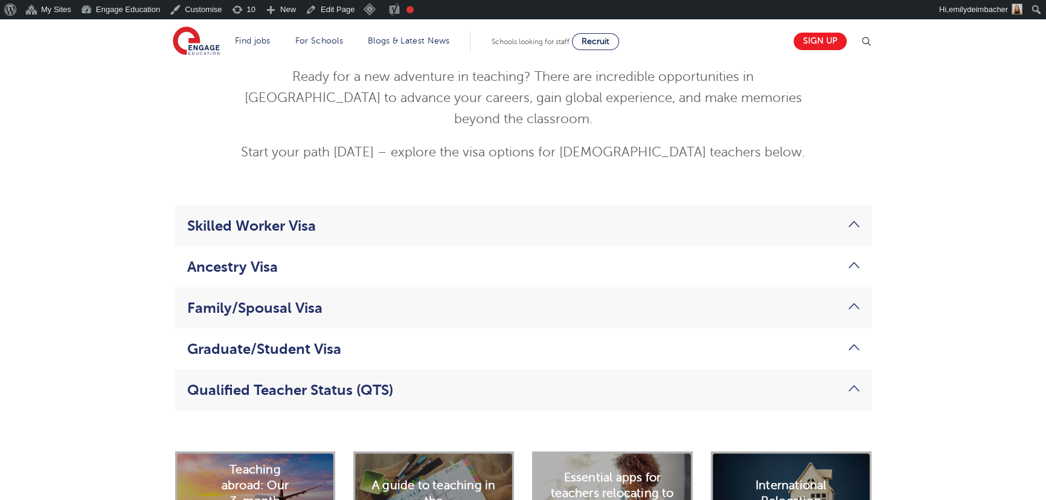
scroll to position [2966, 0]
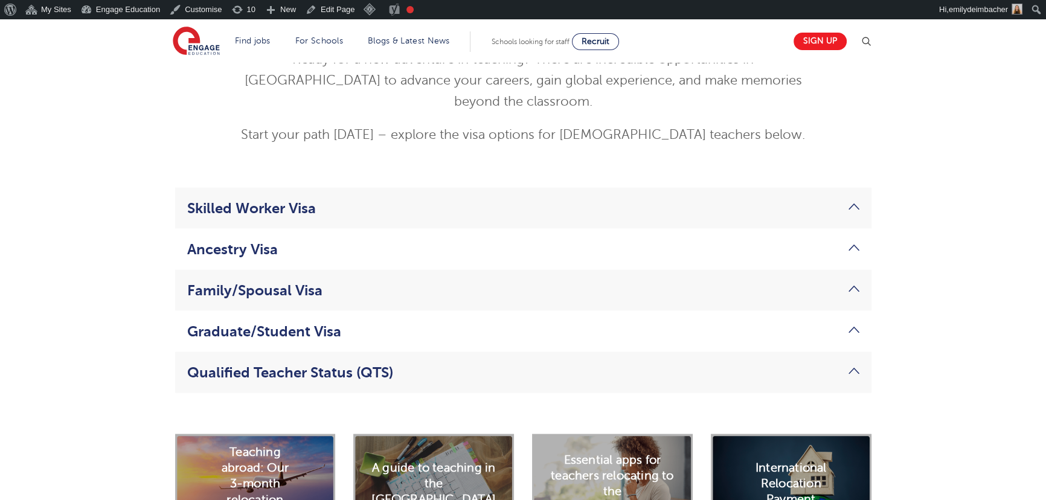
click at [856, 200] on link "Skilled Worker Visa" at bounding box center [523, 208] width 672 height 17
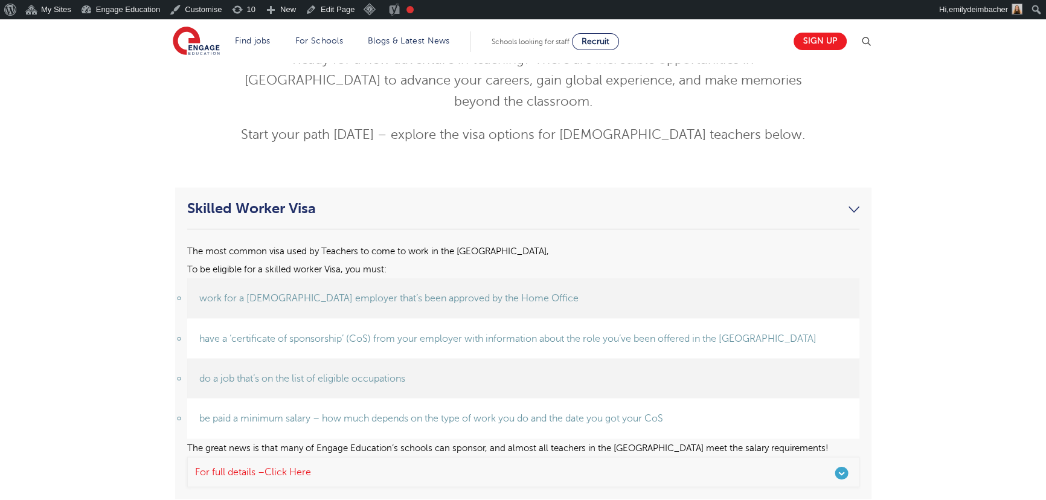
click at [856, 200] on link "Skilled Worker Visa" at bounding box center [523, 208] width 672 height 17
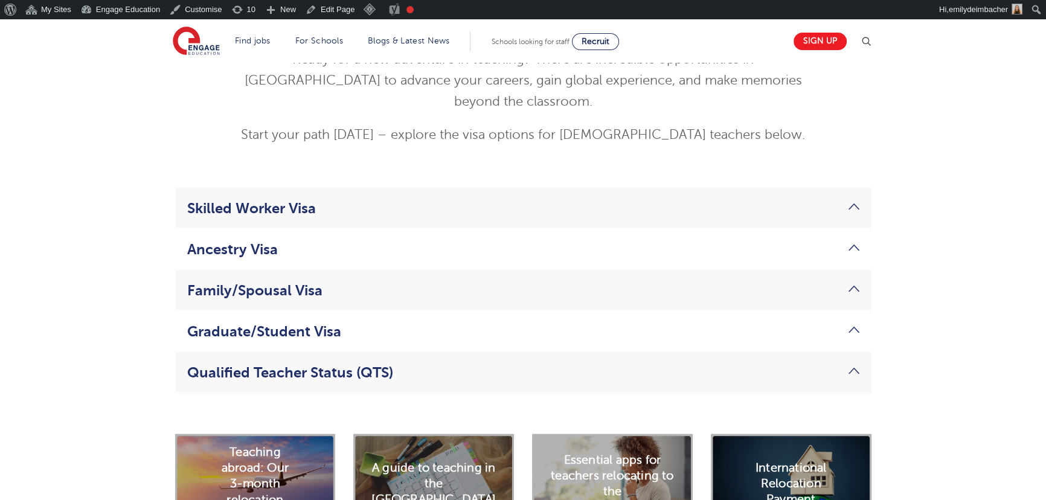
click at [847, 241] on link "Ancestry Visa" at bounding box center [523, 249] width 672 height 17
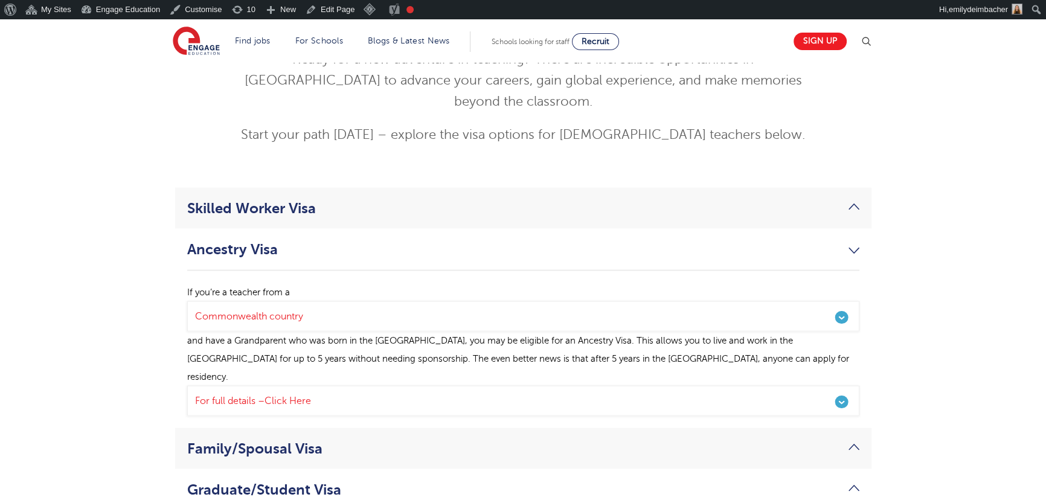
click at [852, 241] on link "Ancestry Visa" at bounding box center [523, 249] width 672 height 17
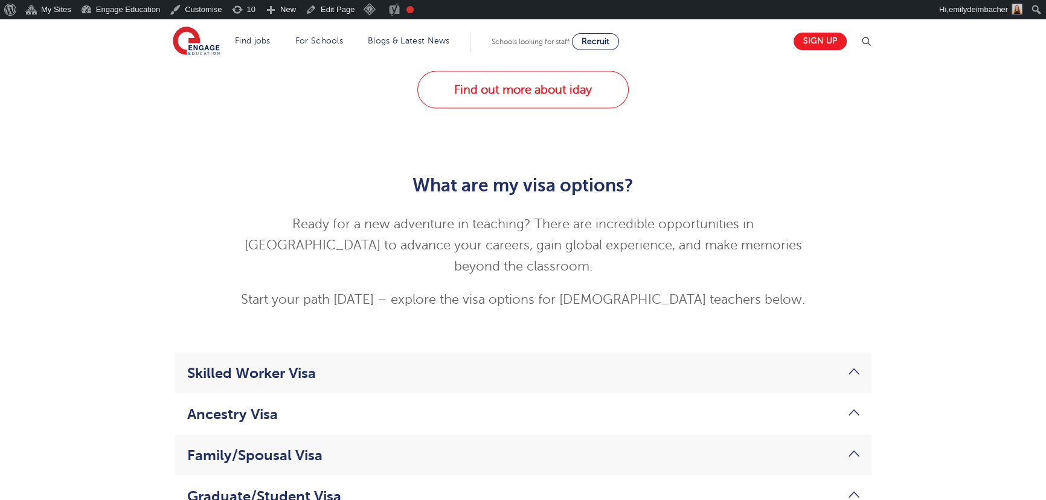
scroll to position [2801, 0]
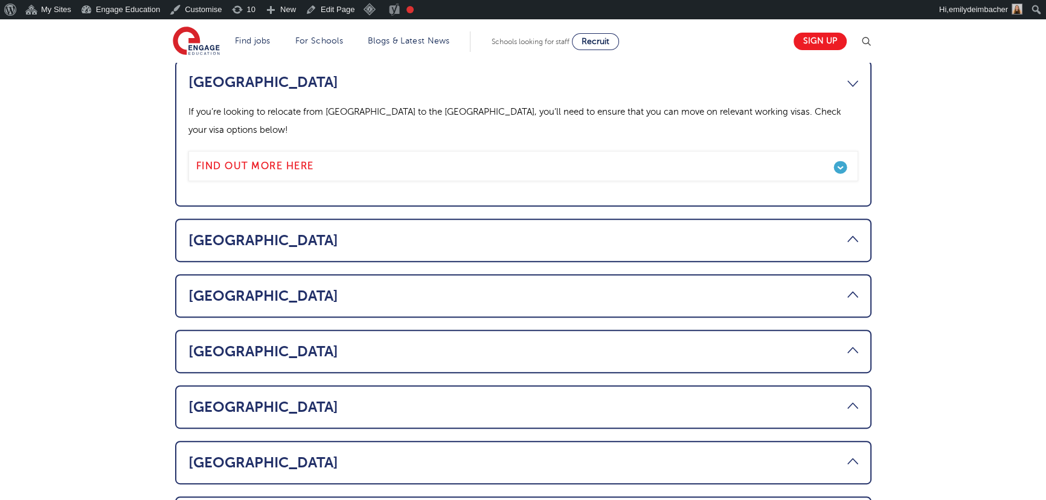
scroll to position [549, 0]
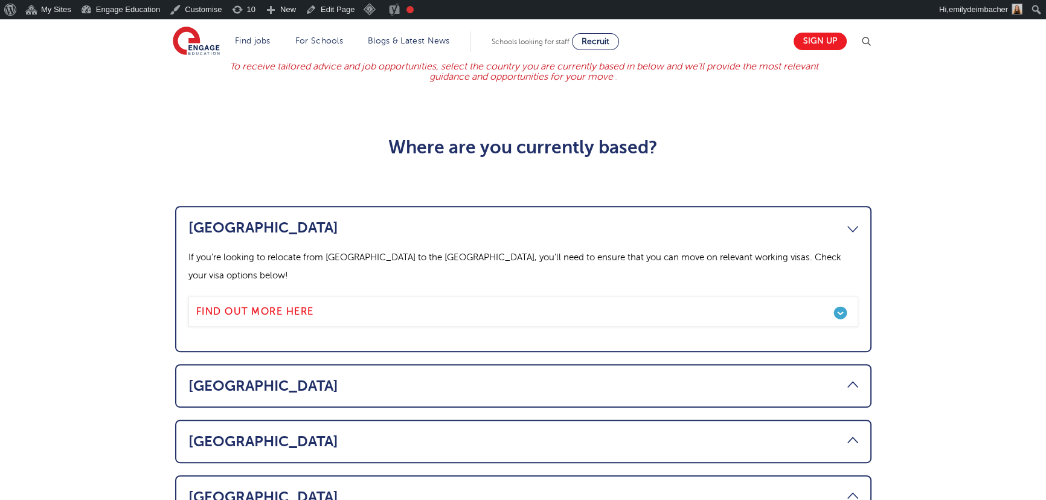
click at [220, 378] on link "[GEOGRAPHIC_DATA]" at bounding box center [524, 386] width 670 height 17
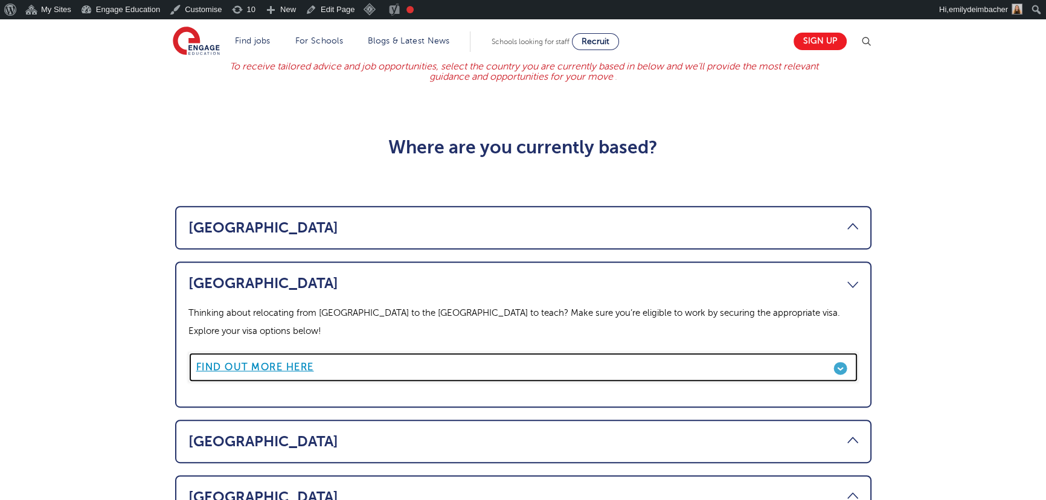
click at [247, 362] on b "Find out more here" at bounding box center [255, 367] width 118 height 11
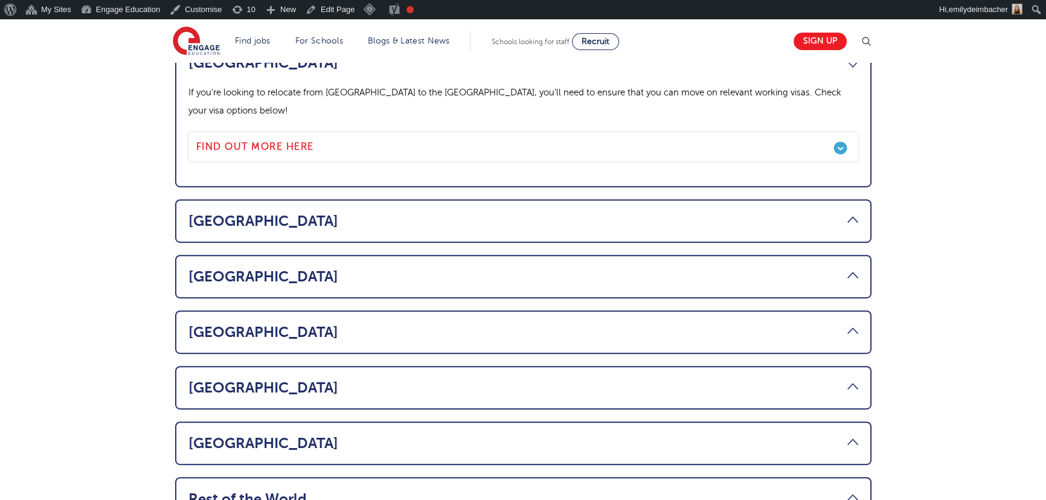
scroll to position [604, 0]
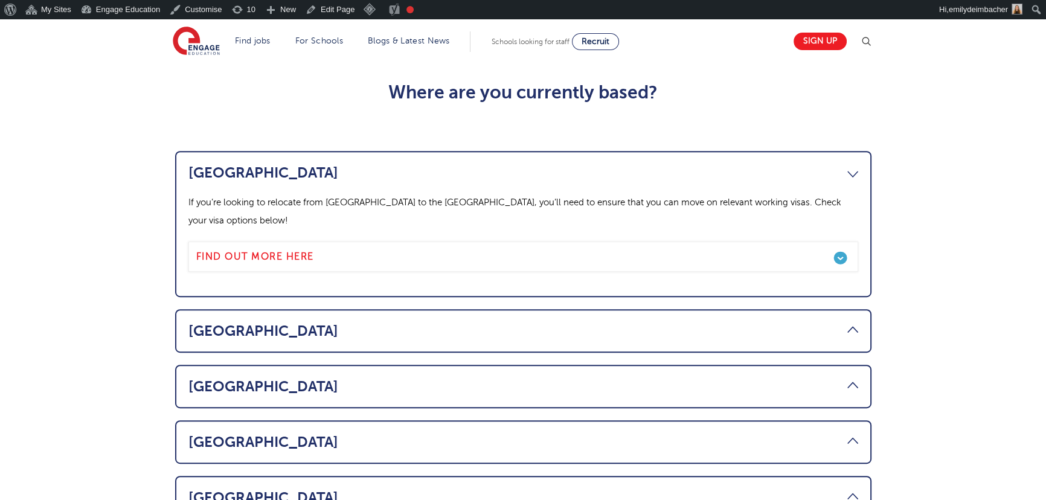
click at [854, 164] on link "Canada" at bounding box center [524, 172] width 670 height 17
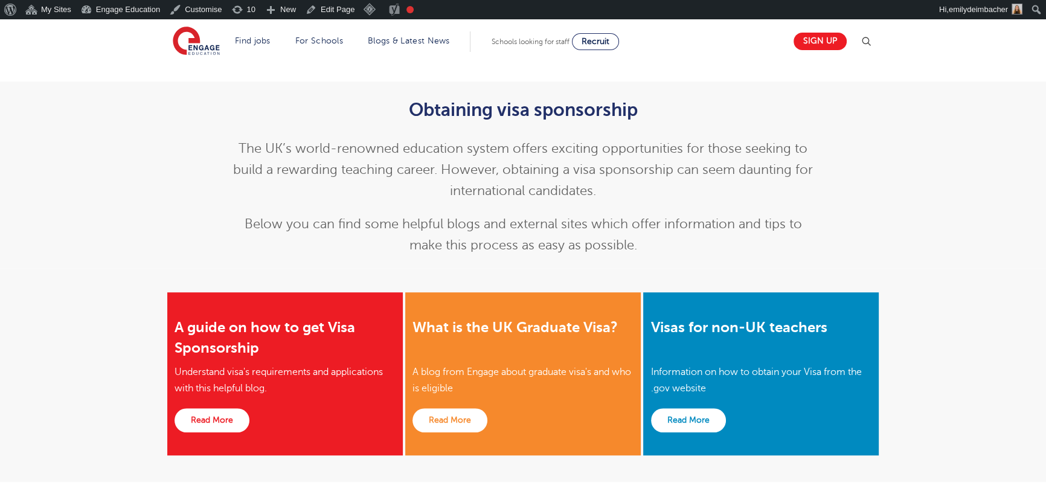
scroll to position [1098, 0]
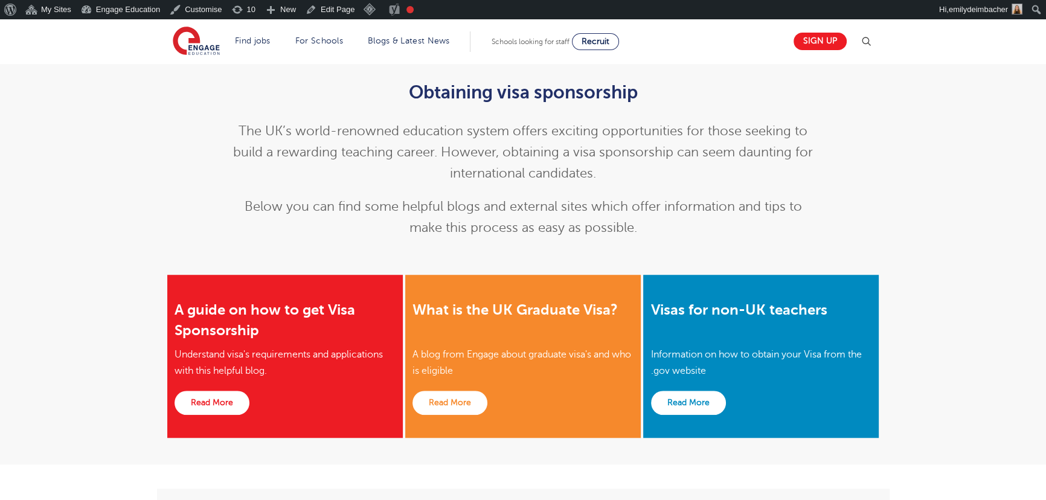
click at [103, 195] on div "Obtaining visa sponsorship The UK’s world-renowned education system offers exci…" at bounding box center [523, 157] width 1046 height 187
click at [434, 140] on div "Obtaining visa sponsorship The UK’s world-renowned education system offers exci…" at bounding box center [523, 160] width 593 height 156
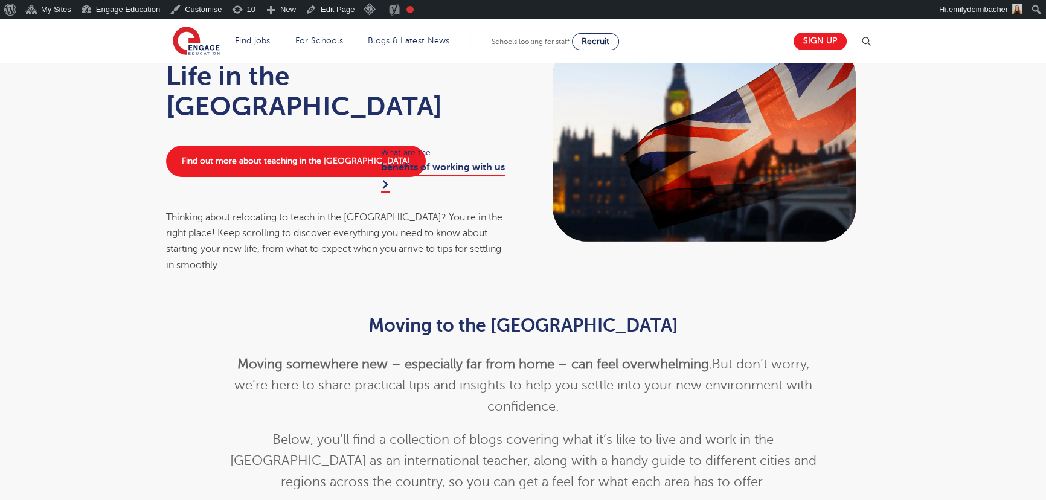
scroll to position [54, 0]
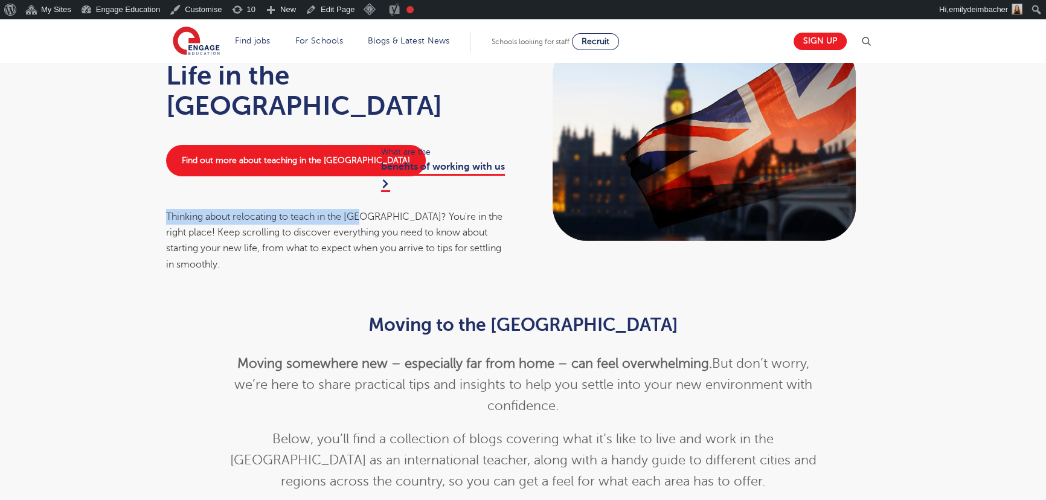
drag, startPoint x: 144, startPoint y: 181, endPoint x: 366, endPoint y: 174, distance: 221.8
click at [366, 174] on div "Home > Life in the [GEOGRAPHIC_DATA] Life in the [GEOGRAPHIC_DATA] Find out mor…" at bounding box center [523, 152] width 1046 height 288
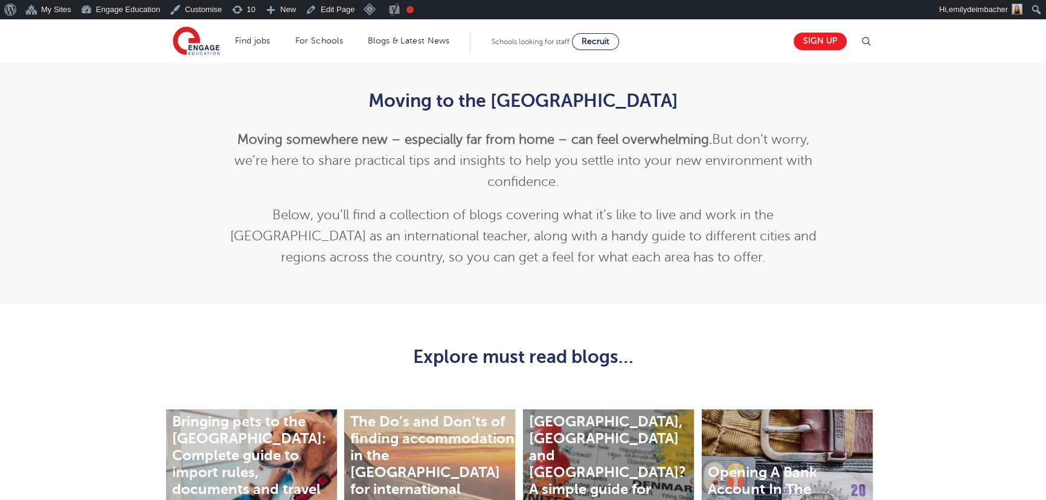
scroll to position [274, 0]
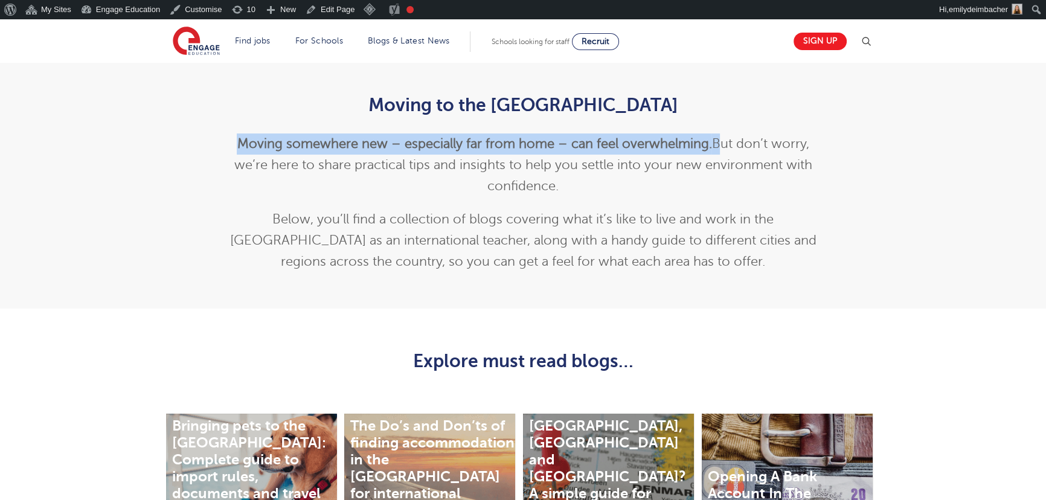
drag, startPoint x: 236, startPoint y: 126, endPoint x: 714, endPoint y: 116, distance: 478.6
click at [714, 134] on p "Moving somewhere new – especially far from home – can feel overwhelming. But do…" at bounding box center [523, 165] width 593 height 63
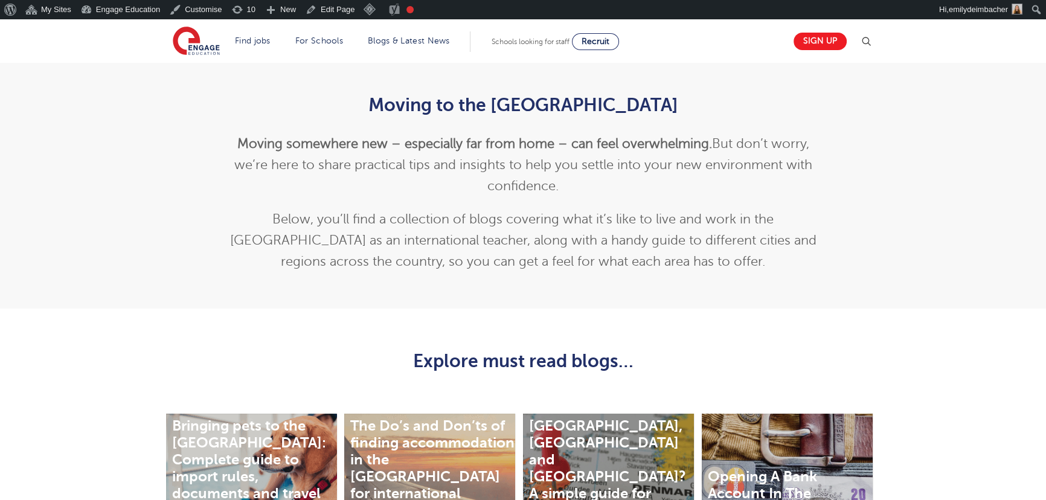
click at [239, 309] on div "Explore must read blogs…" at bounding box center [523, 349] width 1046 height 81
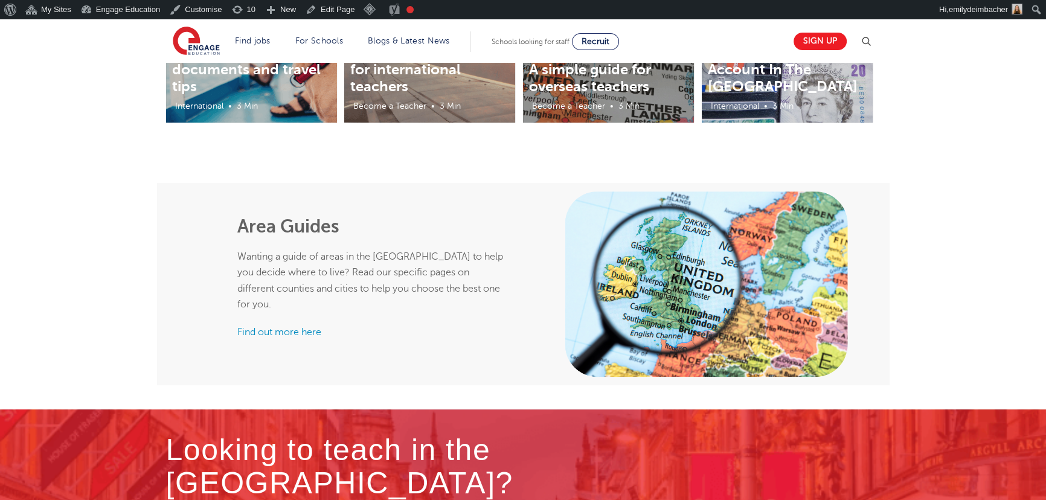
scroll to position [714, 0]
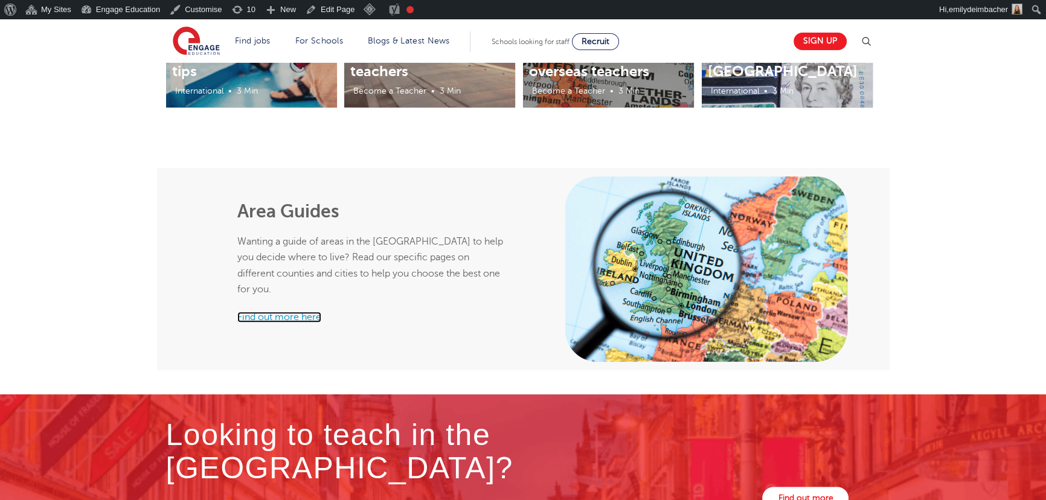
click at [260, 312] on link "Find out more here" at bounding box center [279, 317] width 84 height 11
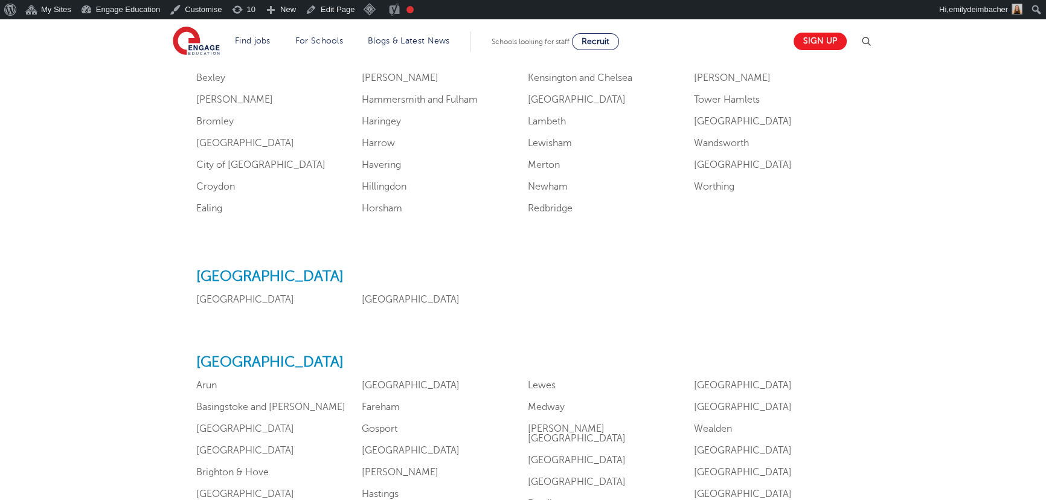
scroll to position [933, 0]
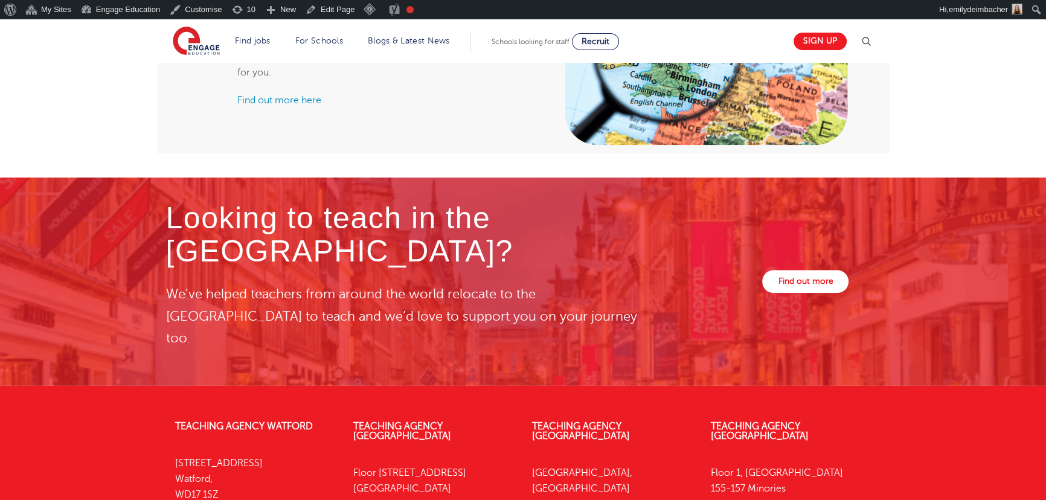
scroll to position [933, 0]
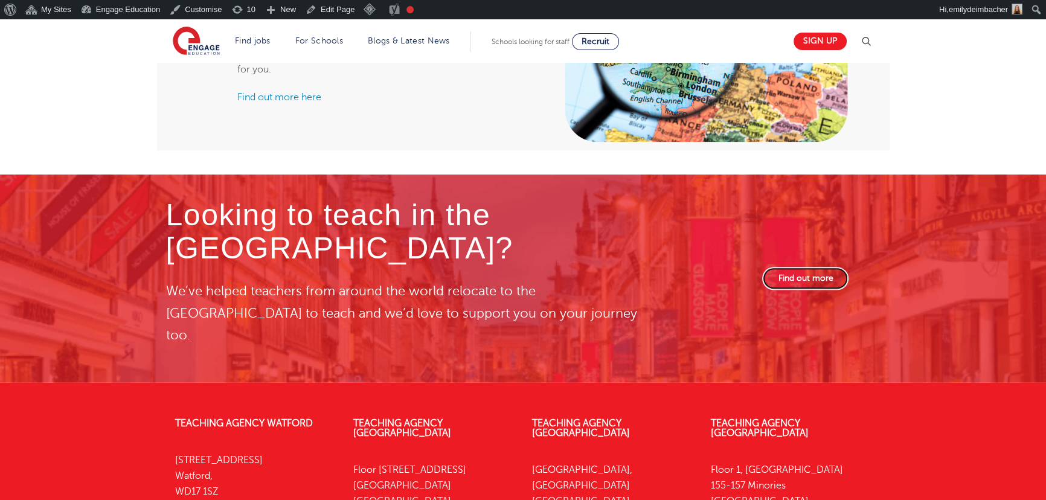
click at [779, 267] on link "Find out more" at bounding box center [805, 278] width 86 height 23
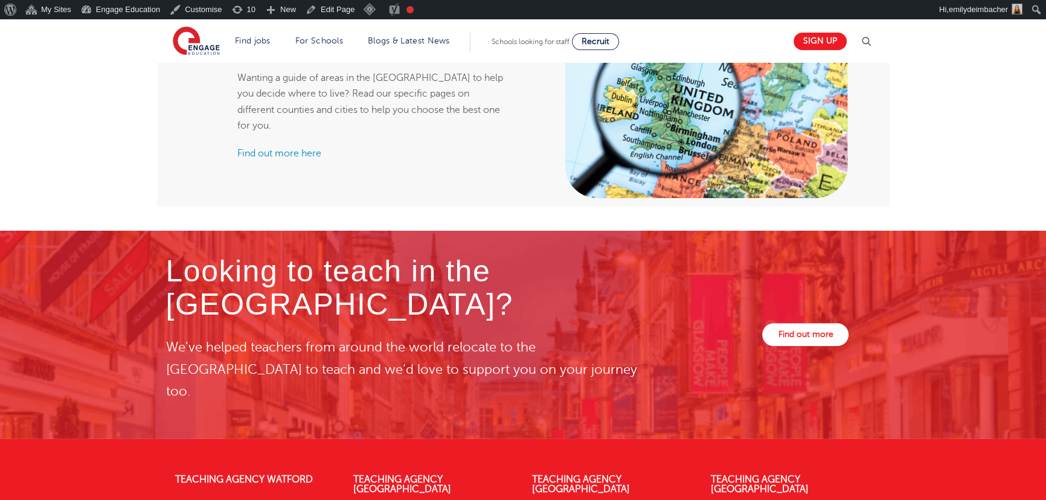
scroll to position [878, 0]
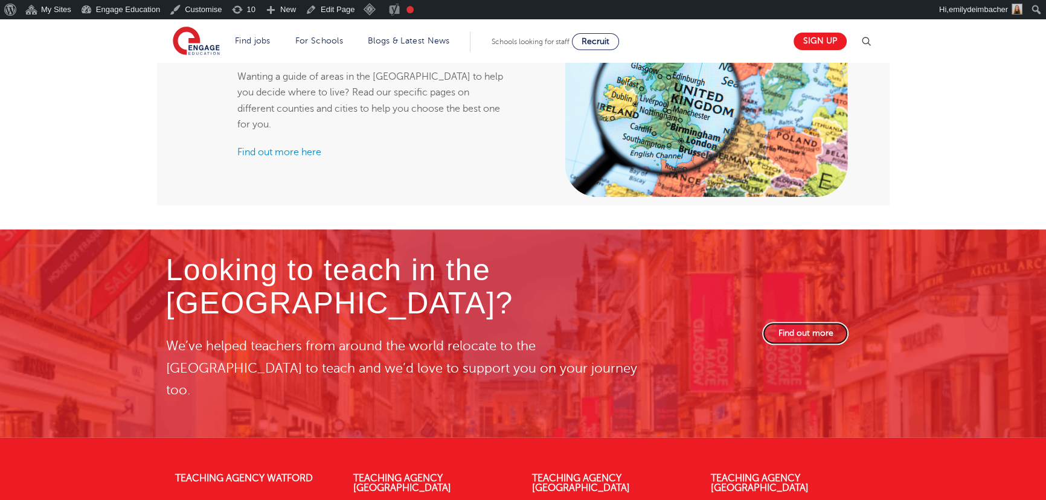
click at [822, 322] on link "Find out more" at bounding box center [805, 333] width 86 height 23
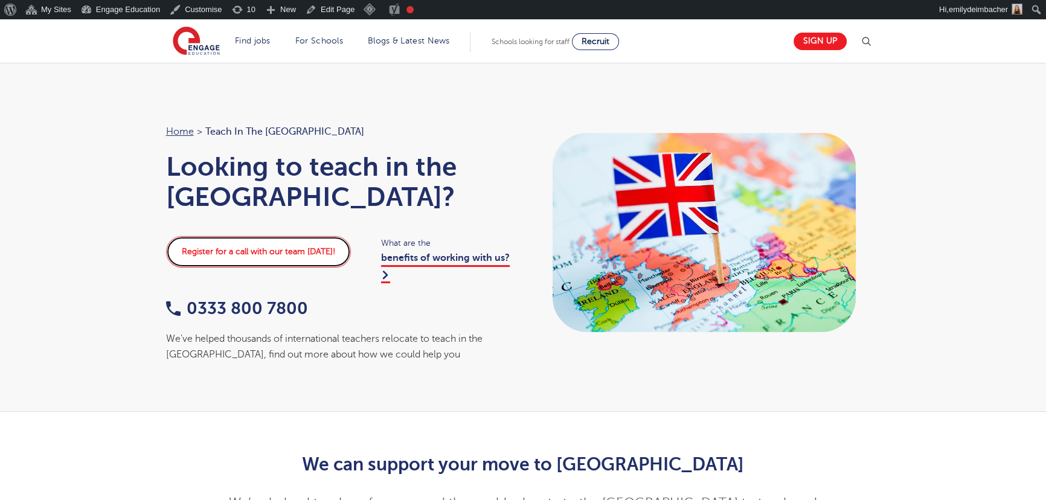
click at [237, 236] on link "Register for a call with our team today!" at bounding box center [258, 251] width 185 height 31
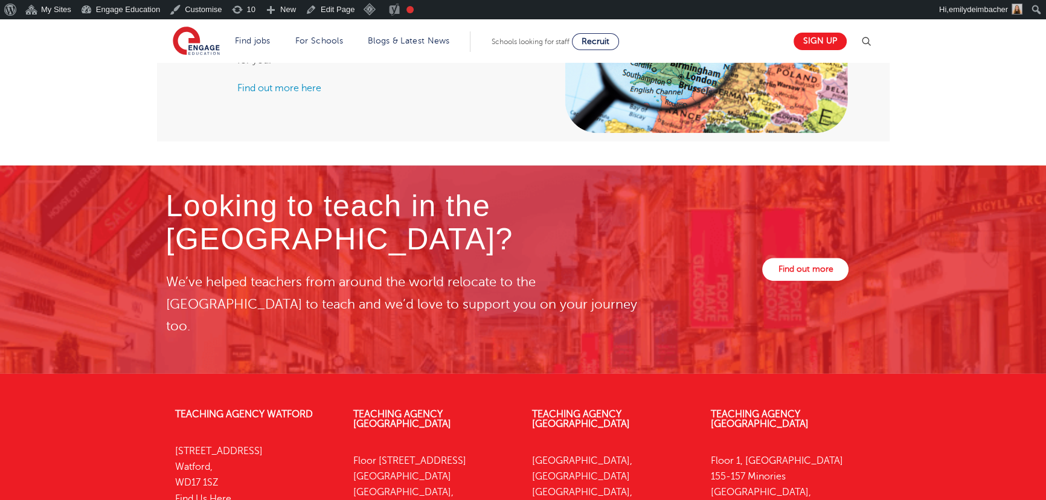
scroll to position [988, 0]
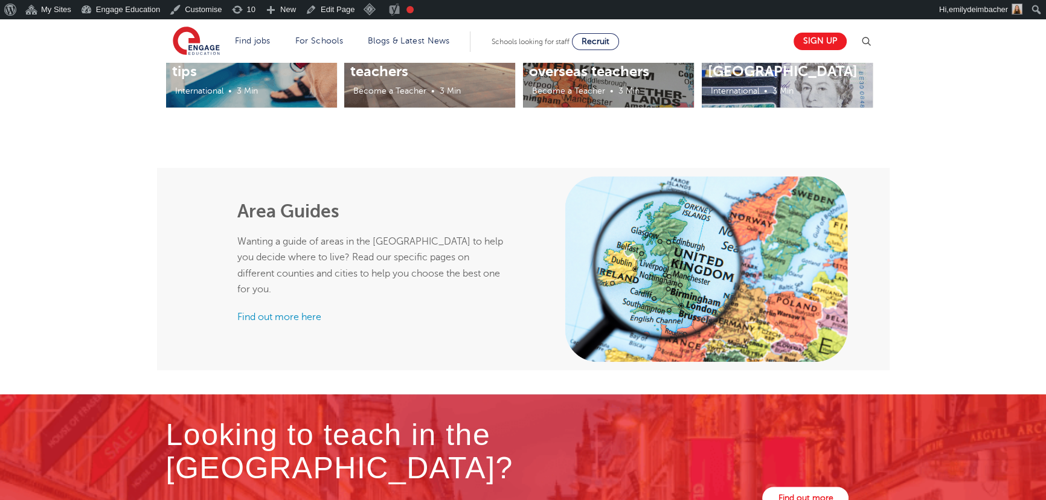
drag, startPoint x: 578, startPoint y: 202, endPoint x: 573, endPoint y: 213, distance: 12.5
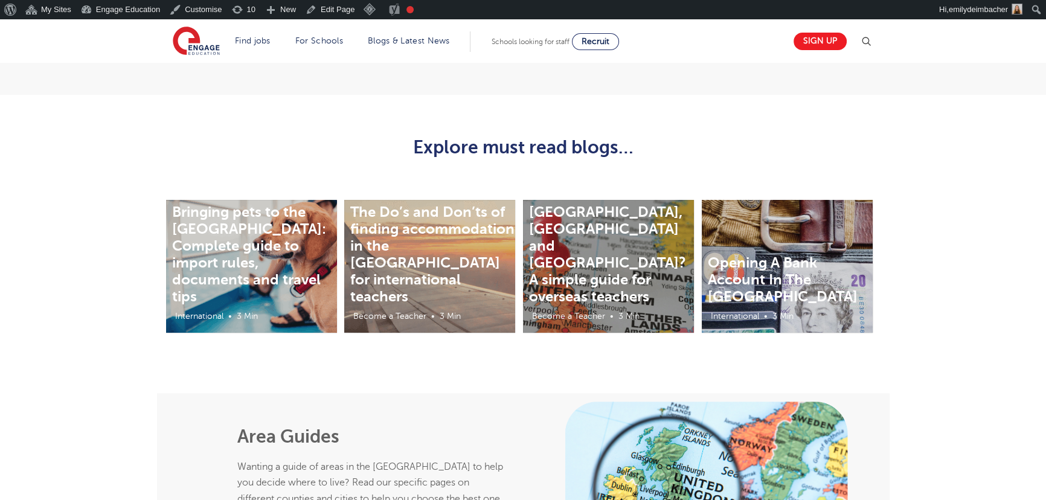
scroll to position [494, 0]
